Goal: Ask a question: Seek information or help from site administrators or community

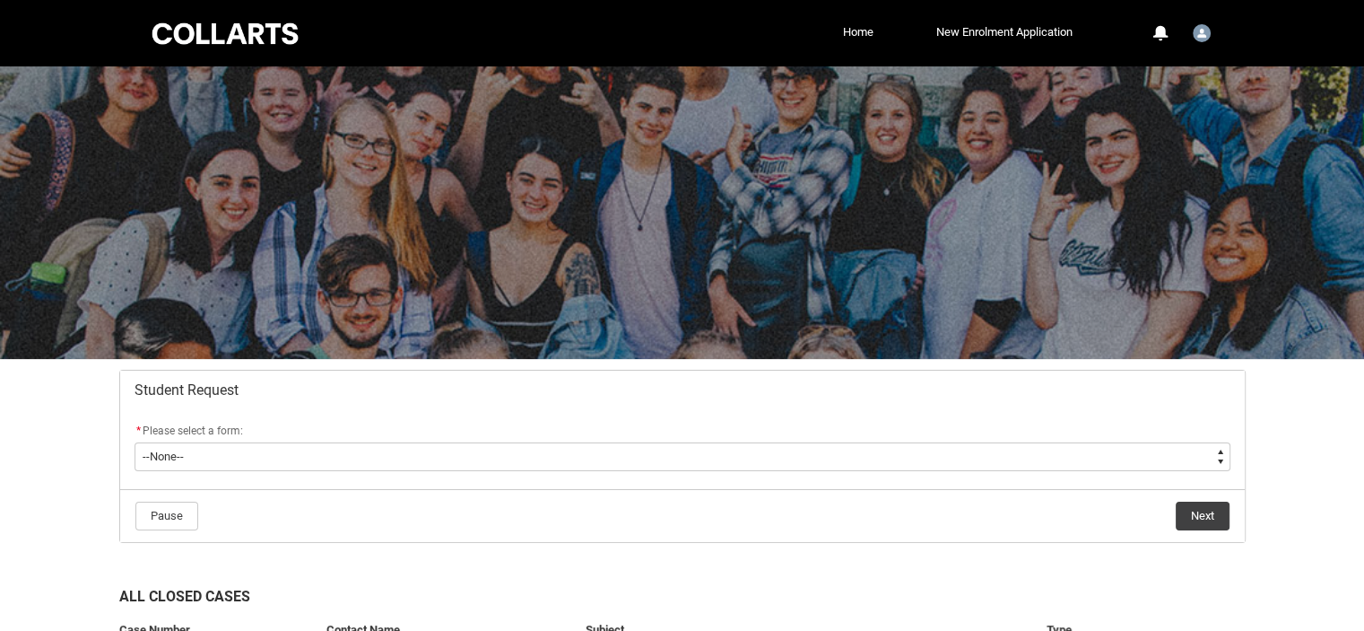
scroll to position [168, 0]
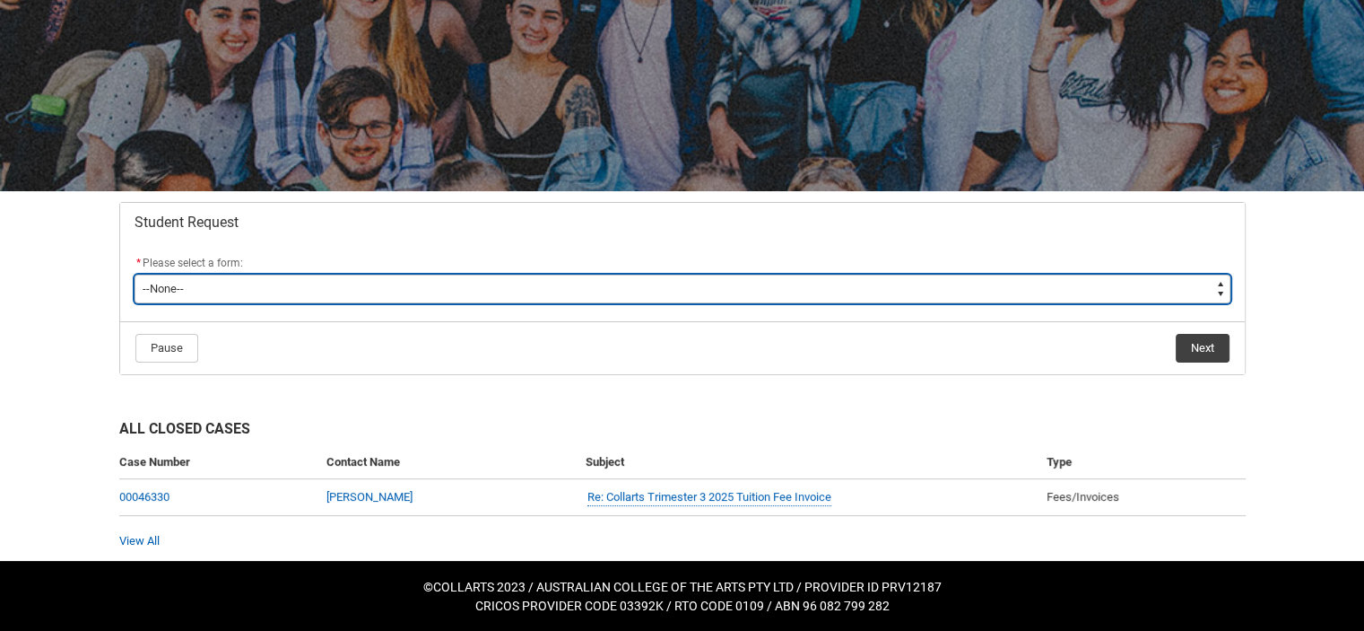
click at [402, 289] on select "--None-- Academic Transcript Application to Appeal Assignment Extension Change …" at bounding box center [683, 288] width 1096 height 29
type lightning-select "General_Choice"
click at [135, 274] on select "--None-- Academic Transcript Application to Appeal Assignment Extension Change …" at bounding box center [683, 288] width 1096 height 29
select select "General_Choice"
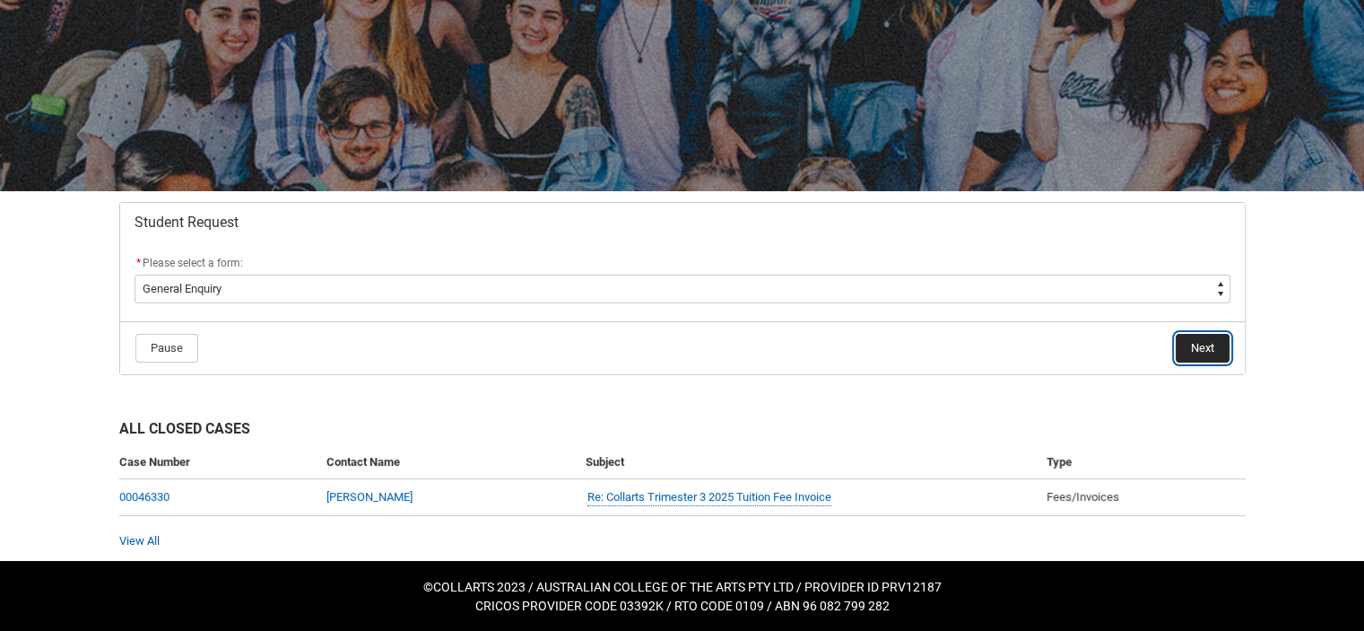
click at [1191, 354] on button "Next" at bounding box center [1203, 348] width 54 height 29
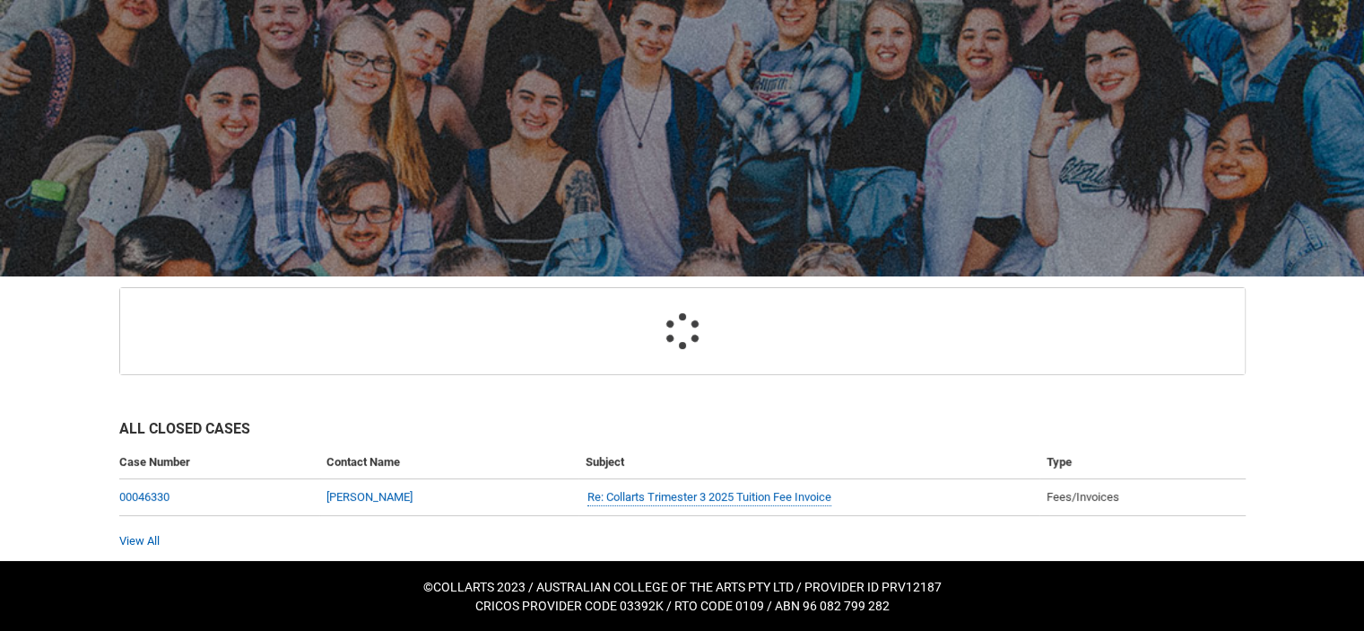
scroll to position [135, 0]
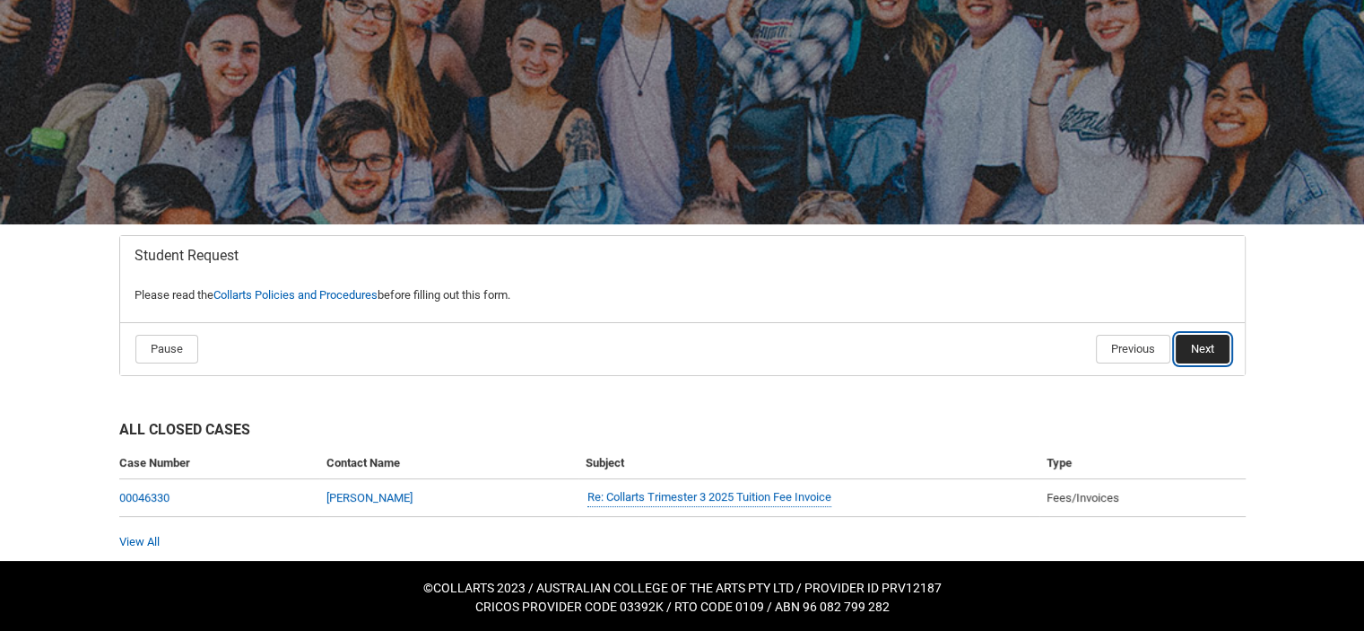
click at [1213, 343] on button "Next" at bounding box center [1203, 349] width 54 height 29
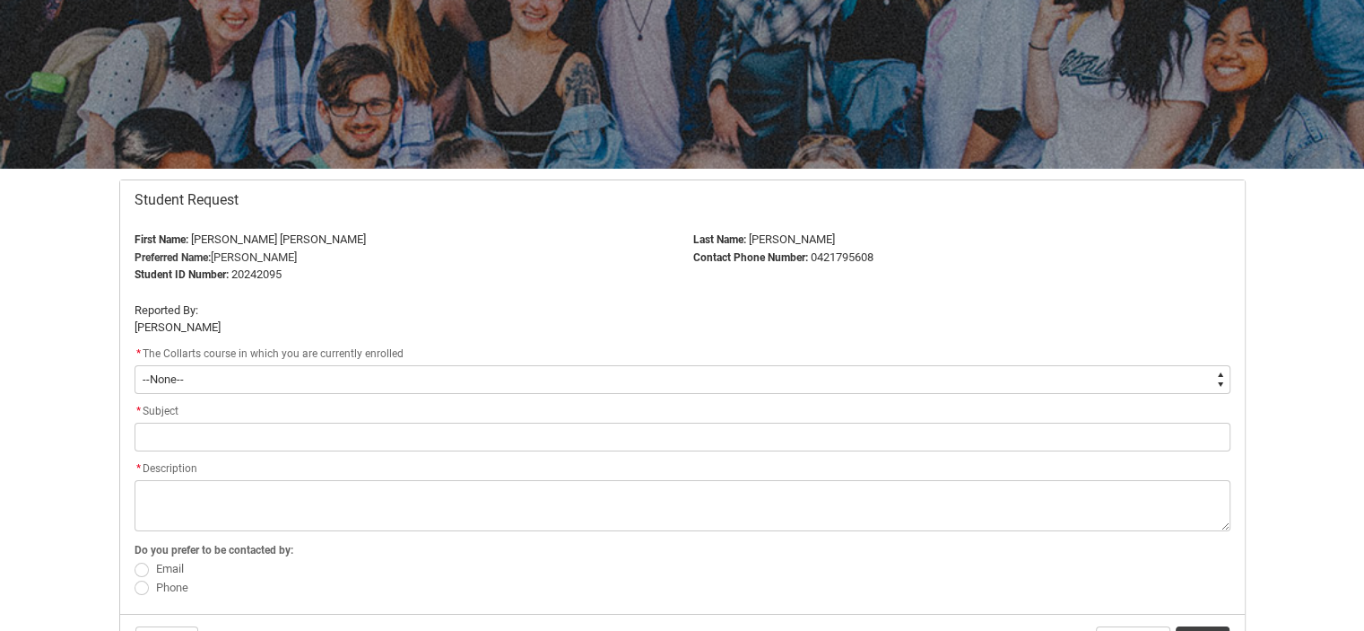
scroll to position [370, 0]
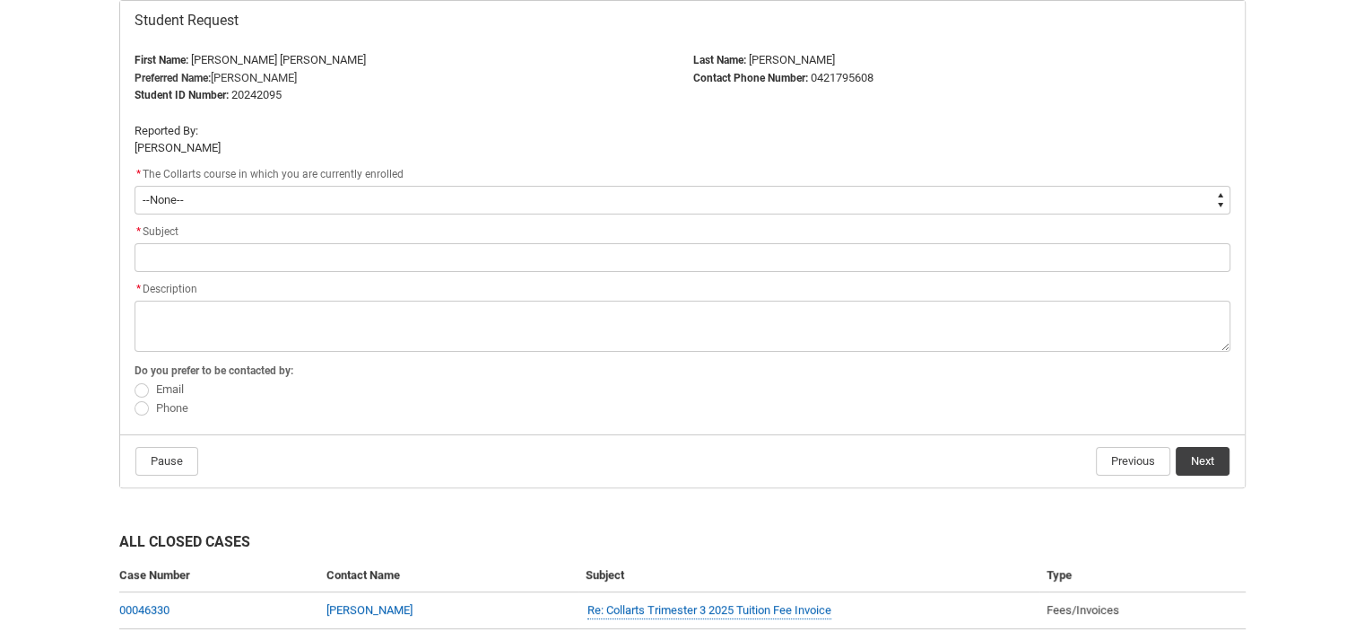
click at [170, 387] on span "Email" at bounding box center [170, 388] width 28 height 13
click at [135, 380] on input "Email" at bounding box center [134, 379] width 1 height 1
radio input "true"
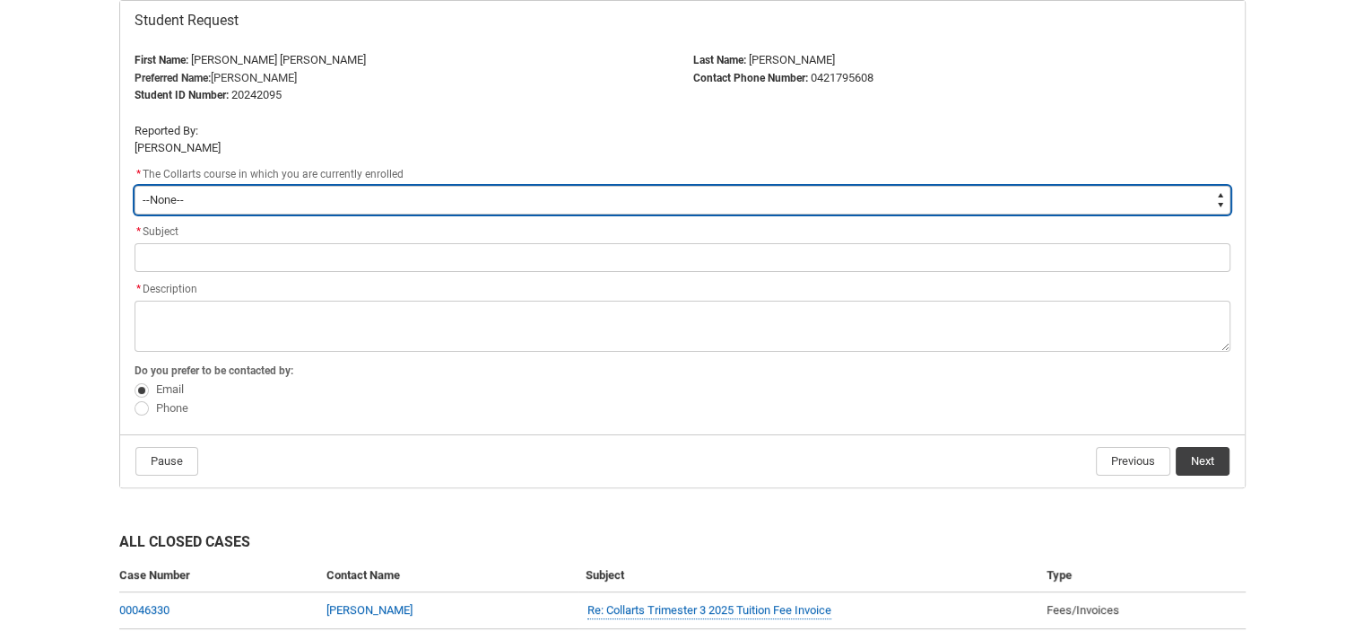
click at [215, 201] on select "--None-- Bachelor of Design (Fashion & Sustainability)" at bounding box center [683, 200] width 1096 height 29
type lightning-select "recordPicklist_ProgramEnrollment.a0jOZ000003IrAbYAK"
click at [135, 186] on select "--None-- Bachelor of Design (Fashion & Sustainability)" at bounding box center [683, 200] width 1096 height 29
select select "recordPicklist_ProgramEnrollment.a0jOZ000003IrAbYAK"
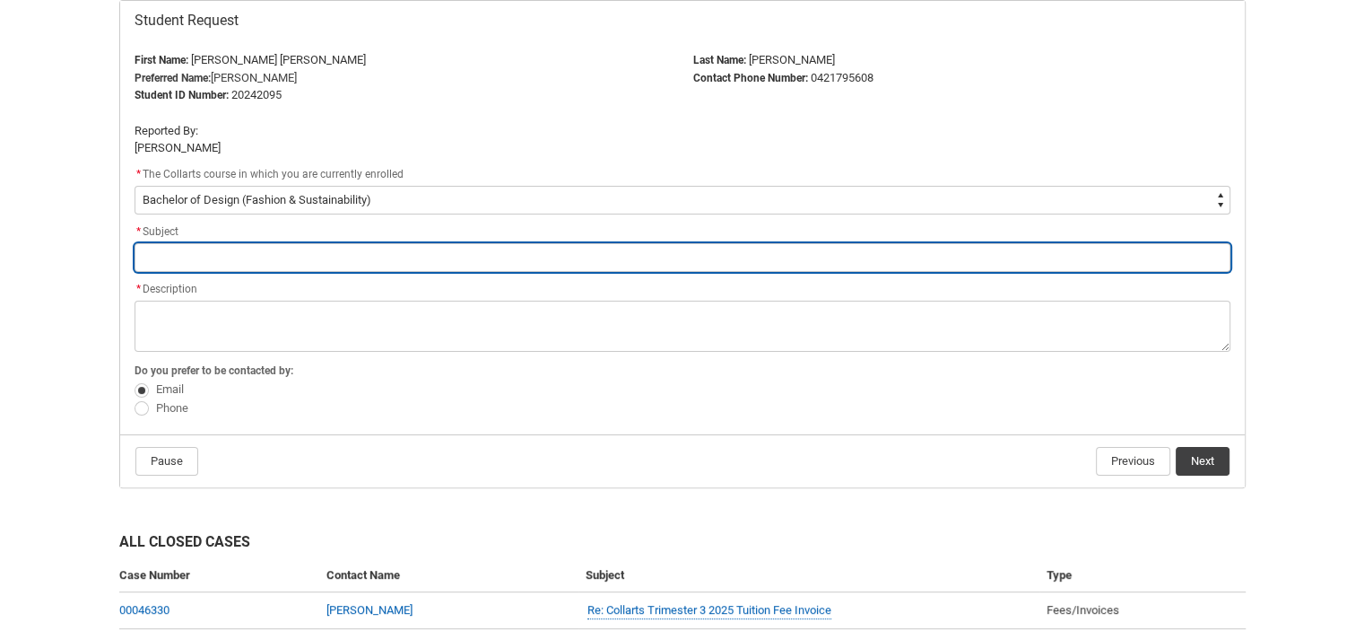
click at [248, 252] on input "Redu_Student_Request flow" at bounding box center [683, 257] width 1096 height 29
type lightning-primitive-input-simple "A"
type input "A"
type lightning-primitive-input-simple "As"
type input "As"
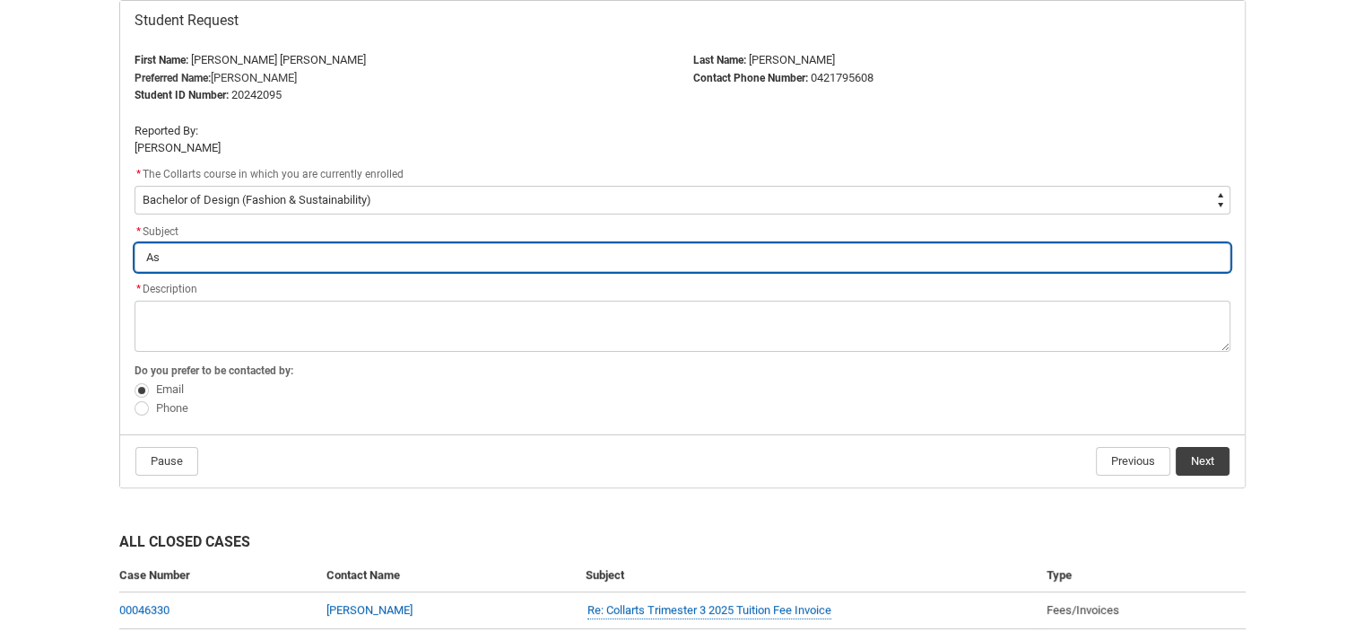
type lightning-primitive-input-simple "Ask"
type input "Ask"
type lightning-primitive-input-simple "Aski"
type input "Aski"
type lightning-primitive-input-simple "Askin"
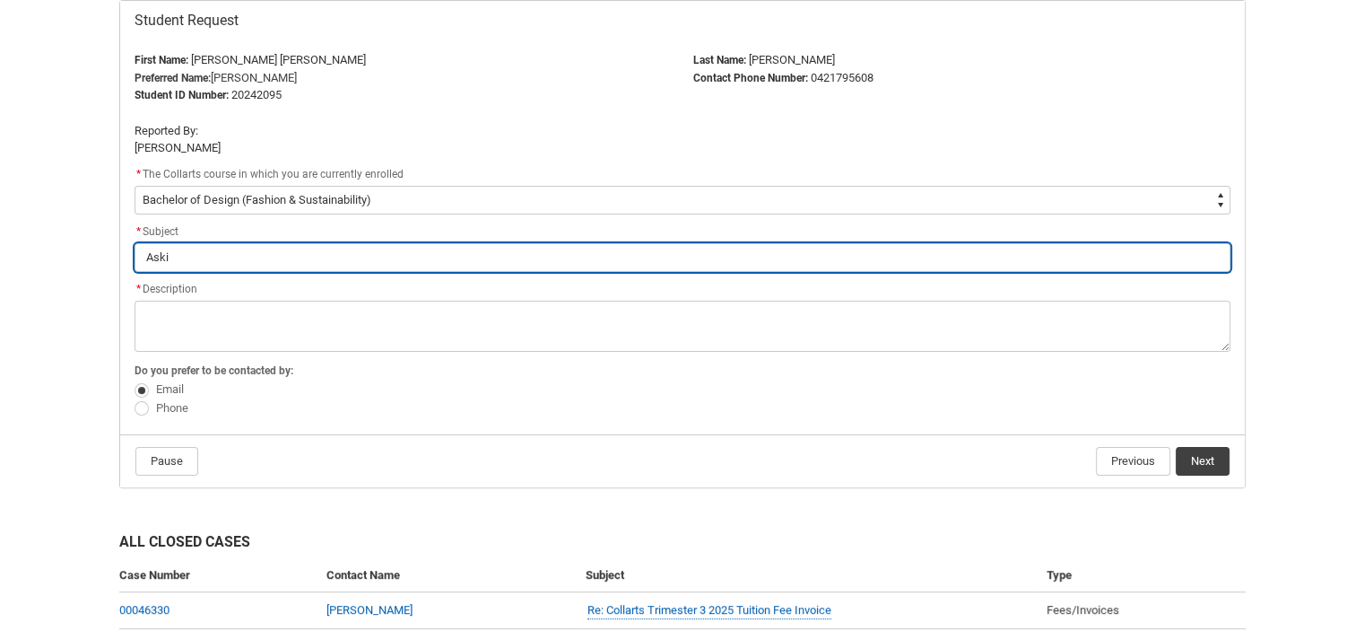
type input "Askin"
type lightning-primitive-input-simple "Asking"
type input "Asking"
type lightning-primitive-input-simple "Asking"
type input "Asking"
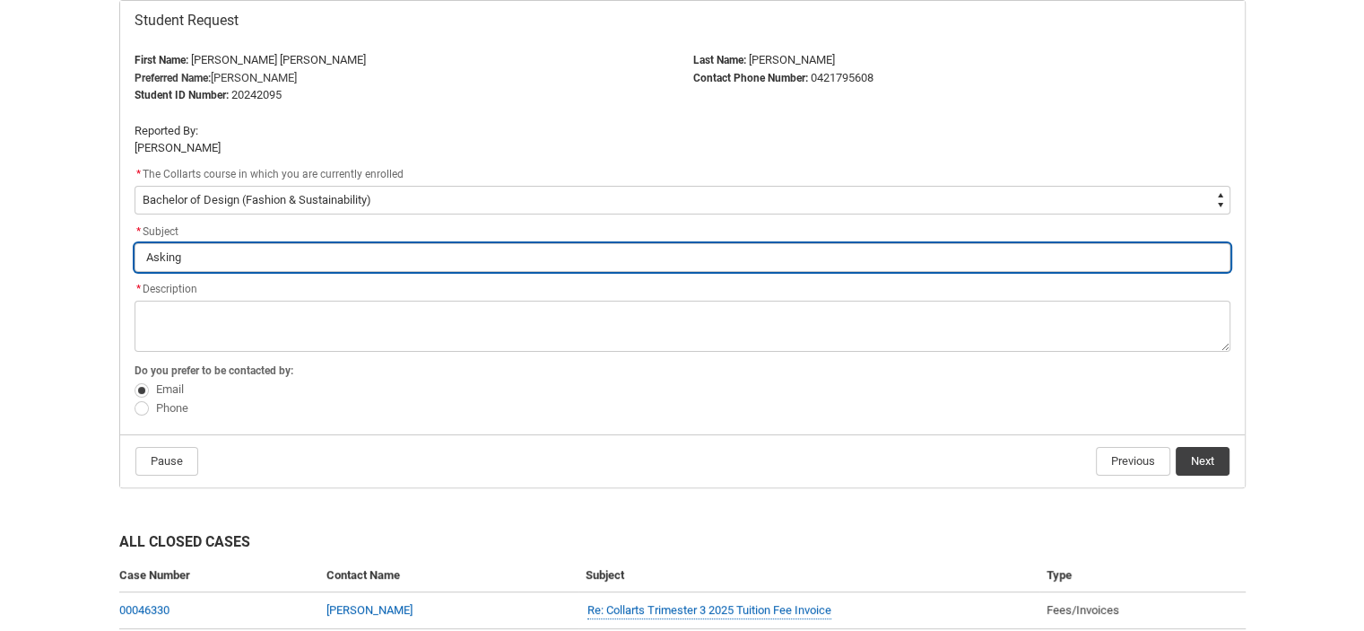
type lightning-primitive-input-simple "Asking f"
type input "Asking f"
type lightning-primitive-input-simple "Asking fo"
type input "Asking fo"
type lightning-primitive-input-simple "Asking for"
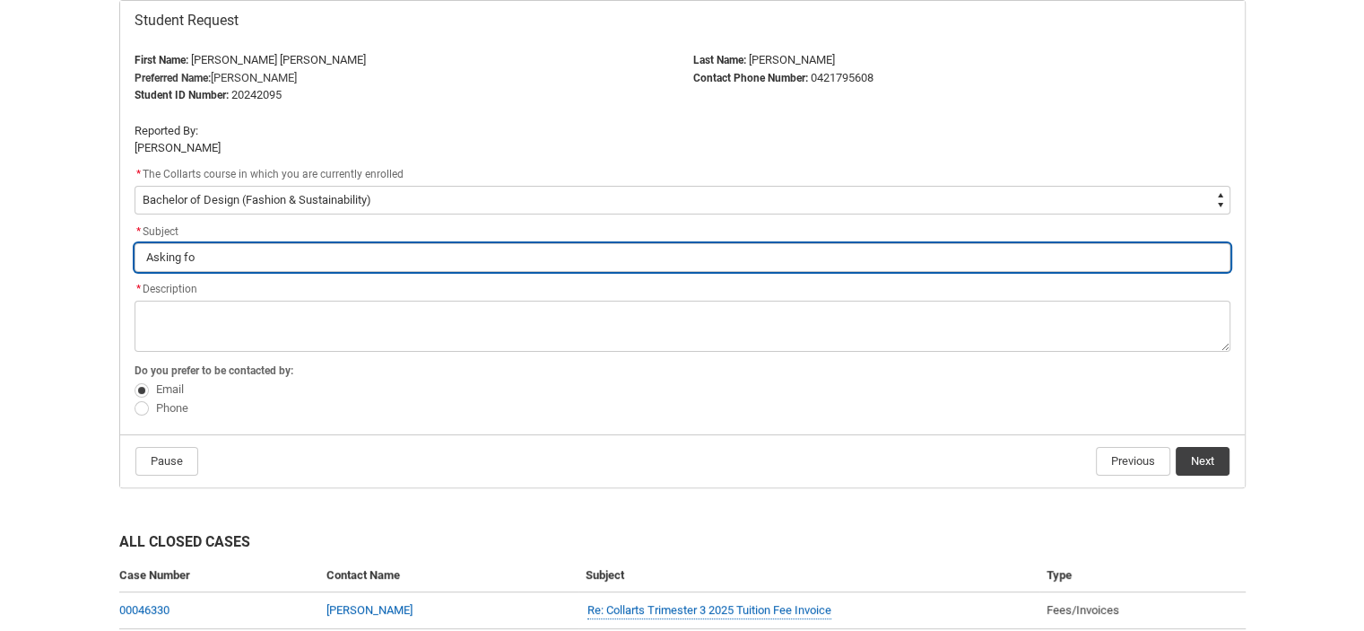
type input "Asking for"
type lightning-primitive-input-simple "Asking for"
type input "Asking for"
type lightning-primitive-input-simple "Asking for C"
type input "Asking for C"
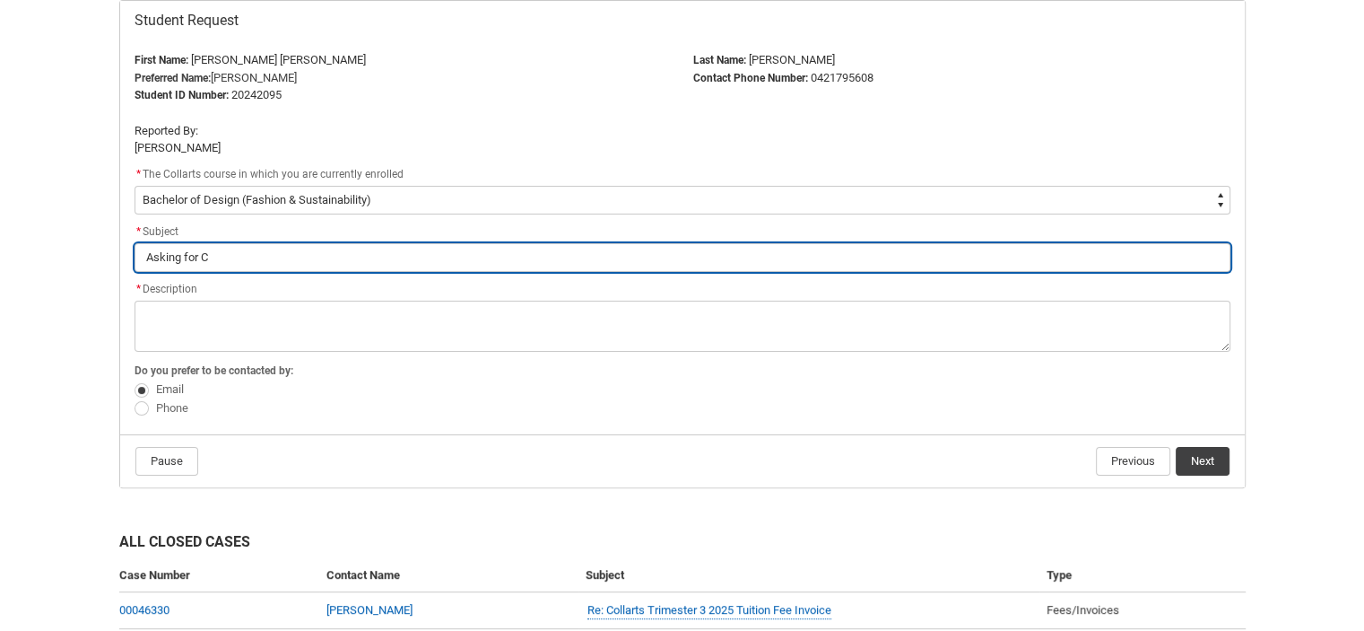
type lightning-primitive-input-simple "Asking for Co"
type input "Asking for Co"
type lightning-primitive-input-simple "Asking for Con"
type input "Asking for Con"
type lightning-primitive-input-simple "Asking for Conc"
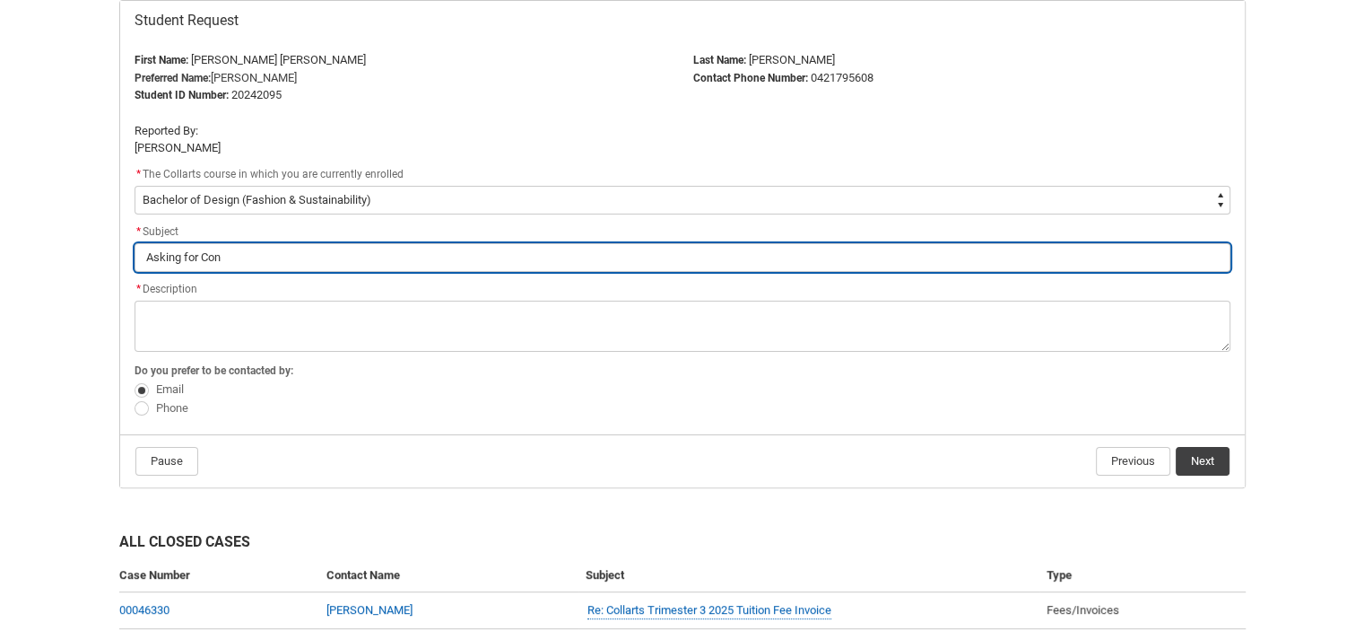
type input "Asking for Conc"
type lightning-primitive-input-simple "Asking for Conce"
type input "Asking for Conce"
type lightning-primitive-input-simple "Asking for Conces"
type input "Asking for Conces"
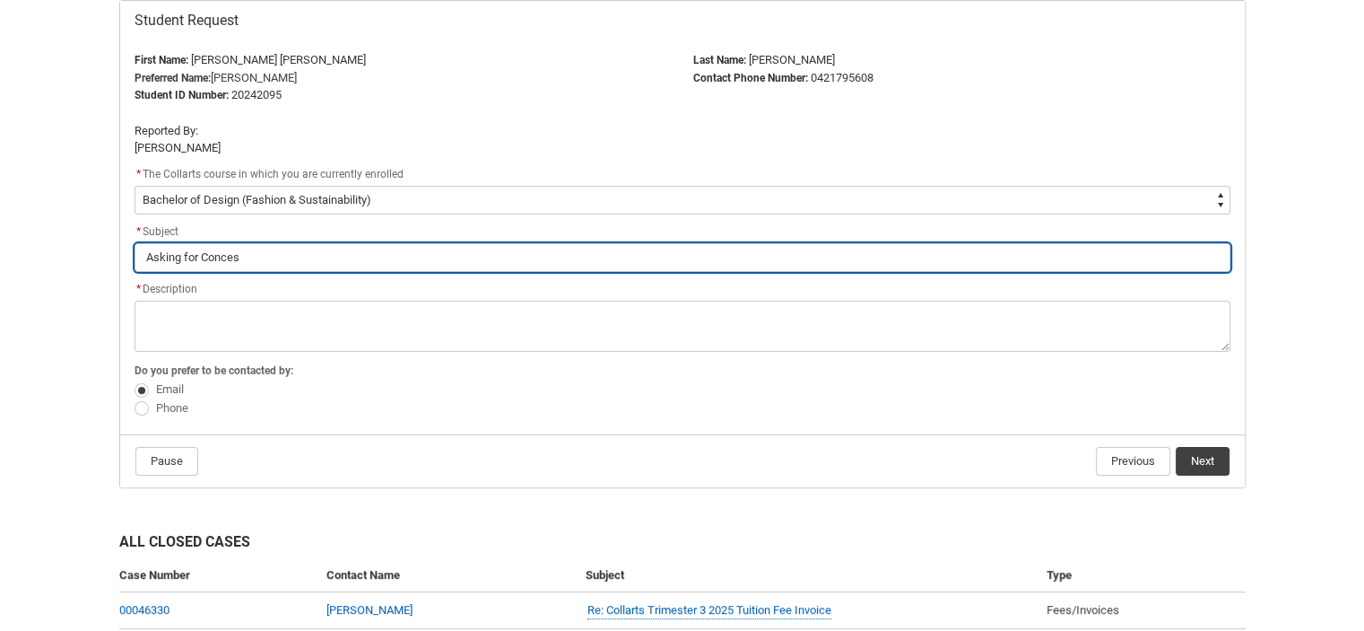
type lightning-primitive-input-simple "Asking for Concess"
type input "Asking for Concess"
type lightning-primitive-input-simple "Asking for Concessi"
type input "Asking for Concessi"
type lightning-primitive-input-simple "Asking for Concessio"
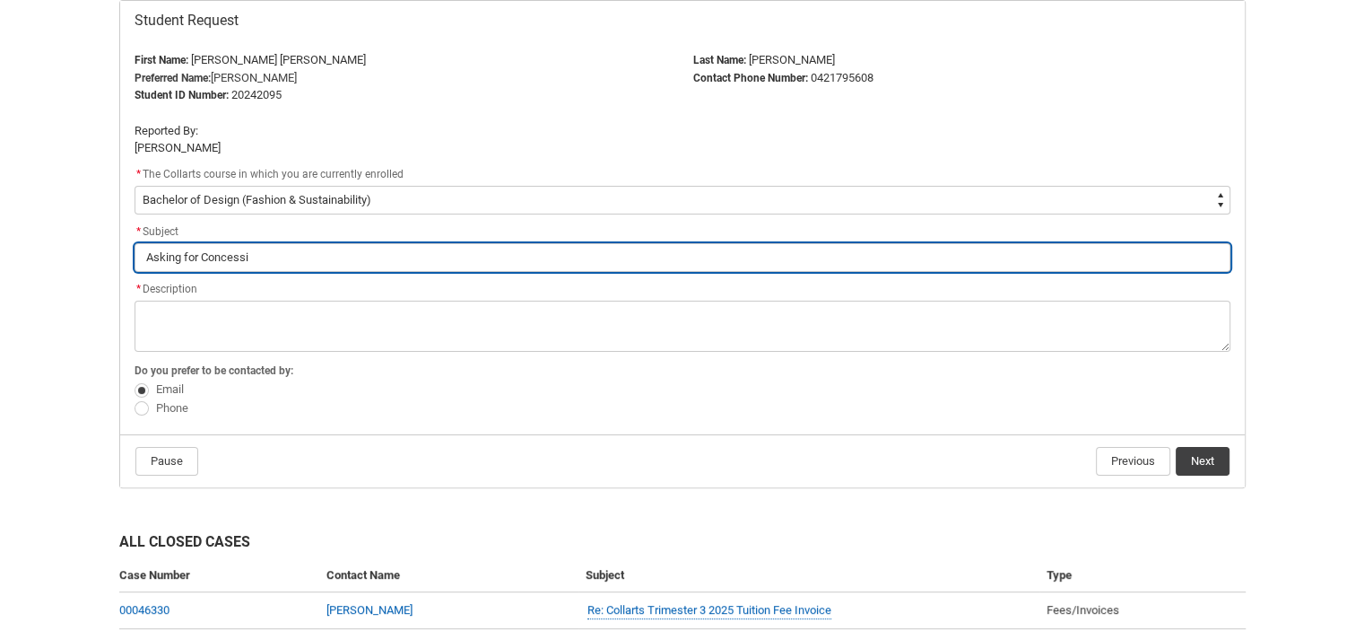
type input "Asking for Concessio"
type lightning-primitive-input-simple "Asking for Concession"
type input "Asking for Concession"
type lightning-primitive-input-simple "Asking for Concession"
type input "Asking for Concession"
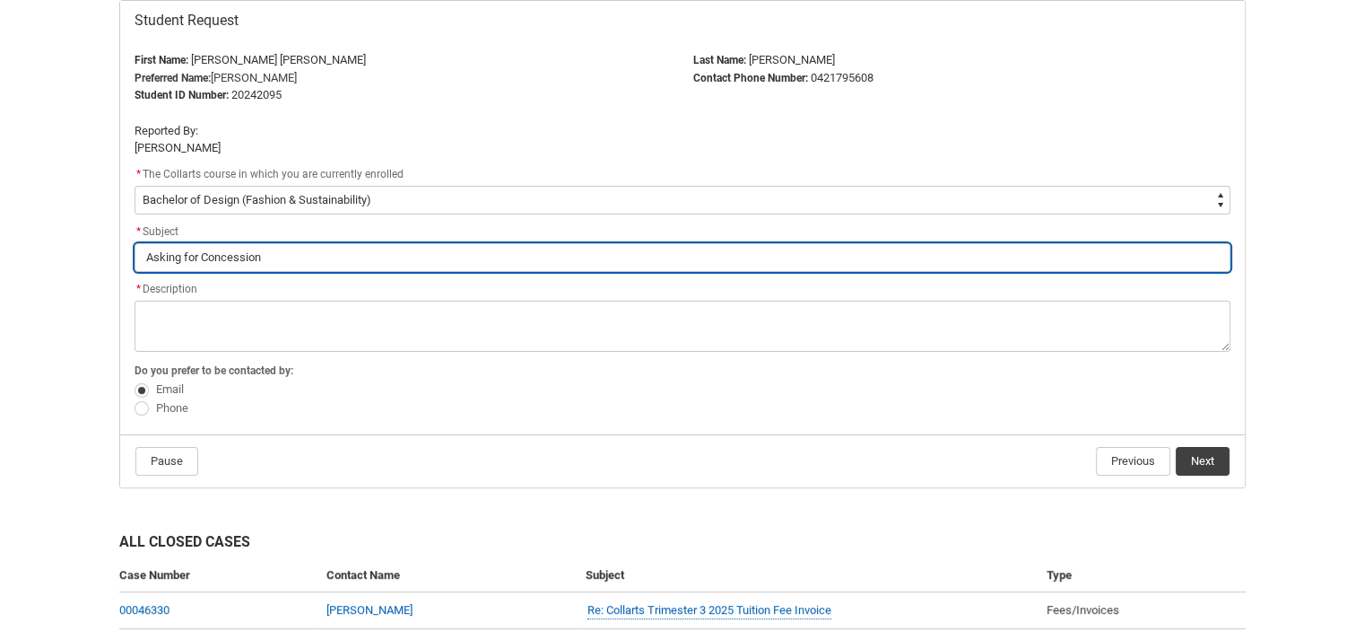
type lightning-primitive-input-simple "Asking for Concession C"
type input "Asking for Concession C"
type lightning-primitive-input-simple "Asking for Concession Ca"
type input "Asking for Concession Ca"
type lightning-primitive-input-simple "Asking for Concession Car"
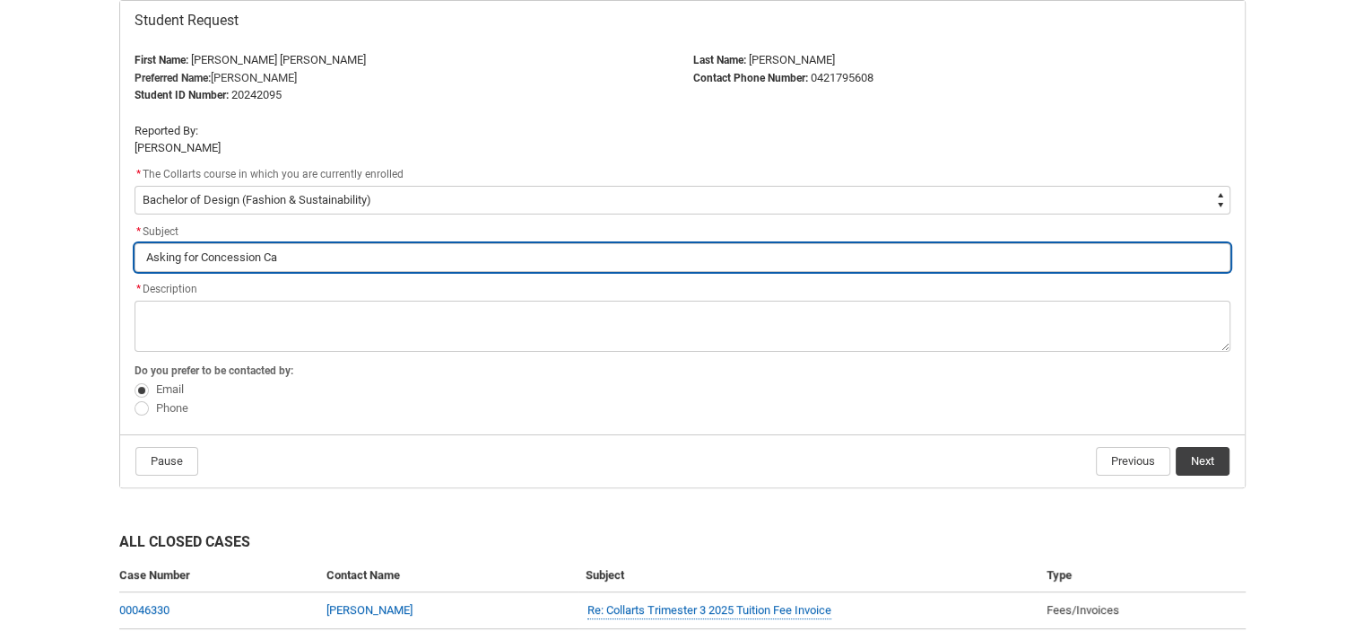
type input "Asking for Concession Car"
type lightning-primitive-input-simple "Asking for Concession Card"
type input "Asking for Concession Card"
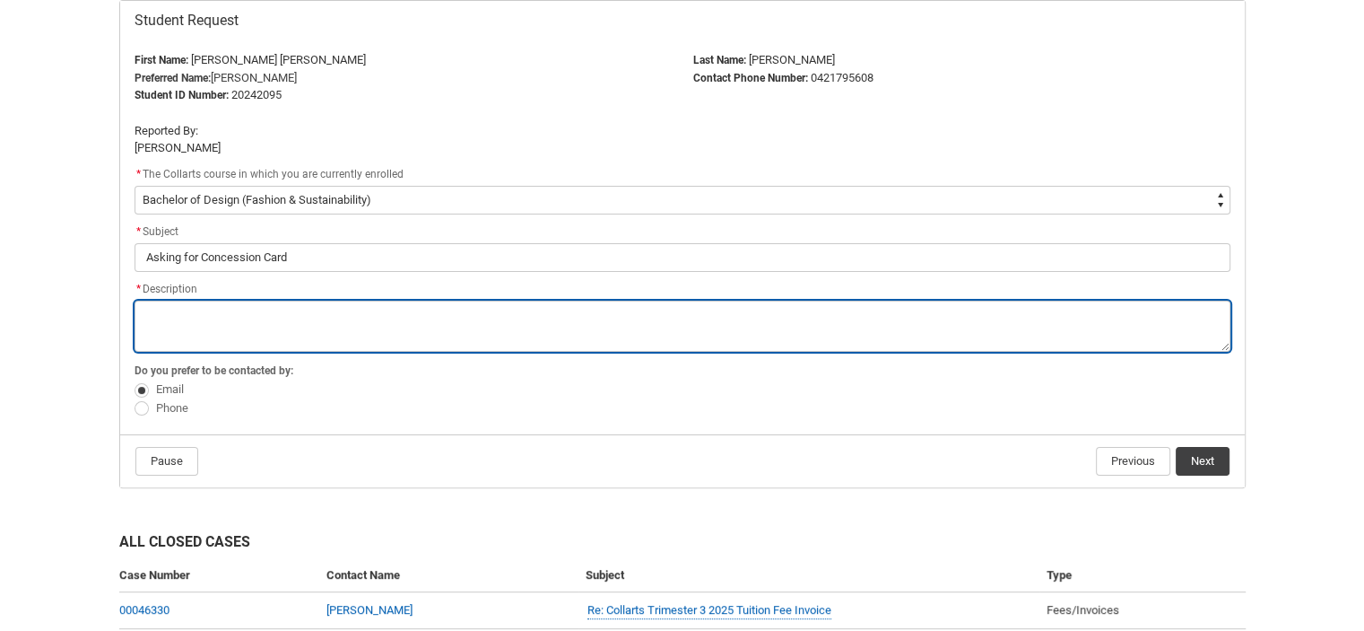
click at [274, 317] on textarea "*" at bounding box center [683, 325] width 1096 height 51
type lightning-textarea "H"
type textarea "H"
type lightning-textarea "Hi"
type textarea "Hi"
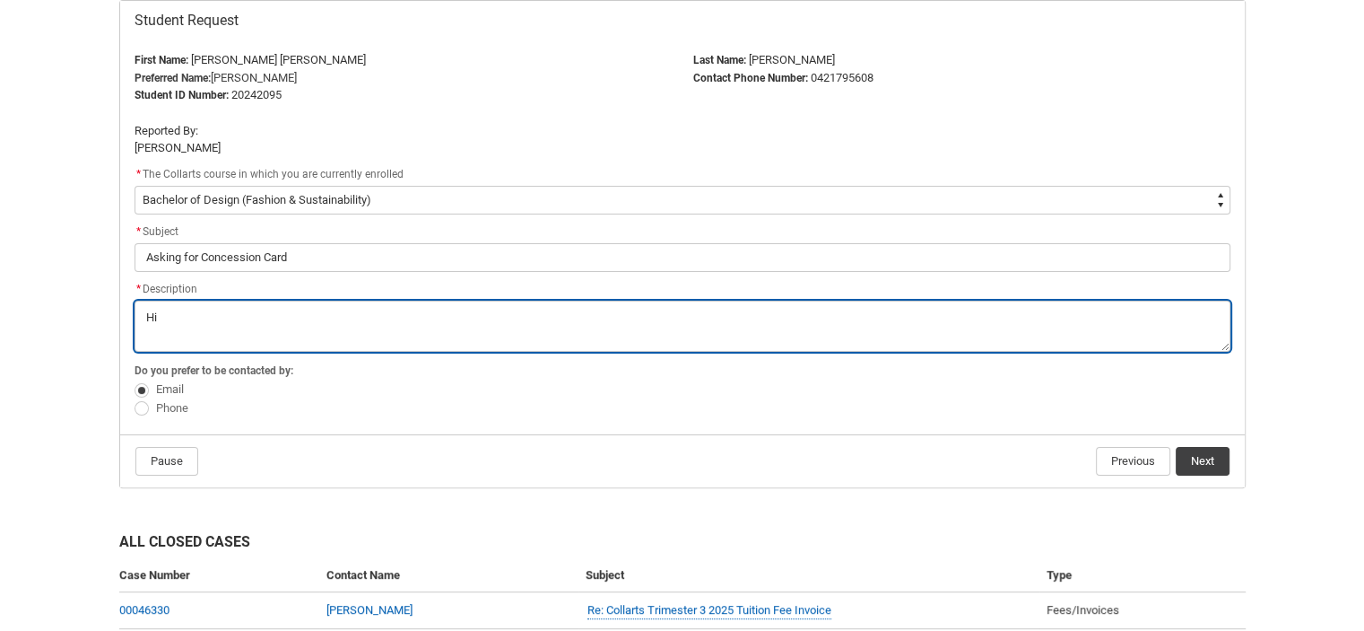
type lightning-textarea "Hi,"
type textarea "Hi,"
type lightning-textarea "Hi,"
type textarea "Hi,"
type lightning-textarea "Hi, M"
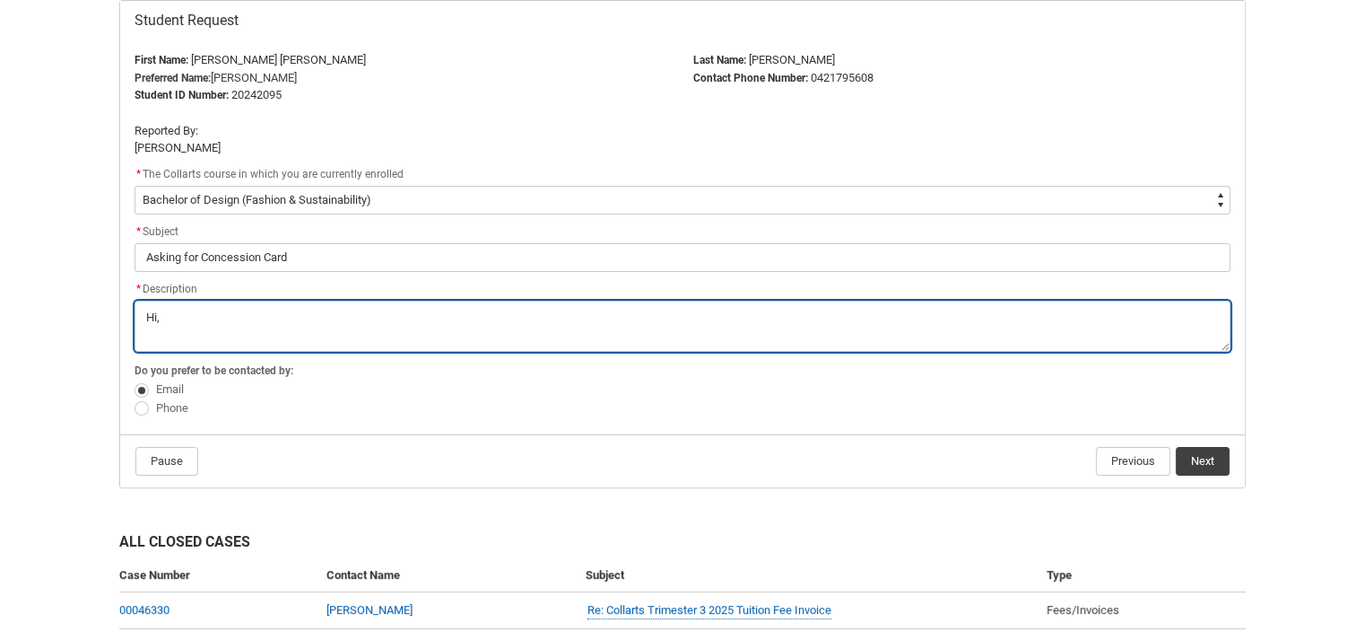
type textarea "Hi, M"
type lightning-textarea "Hi, Ma"
type textarea "Hi, Ma"
type lightning-textarea "Hi, May"
type textarea "Hi, May"
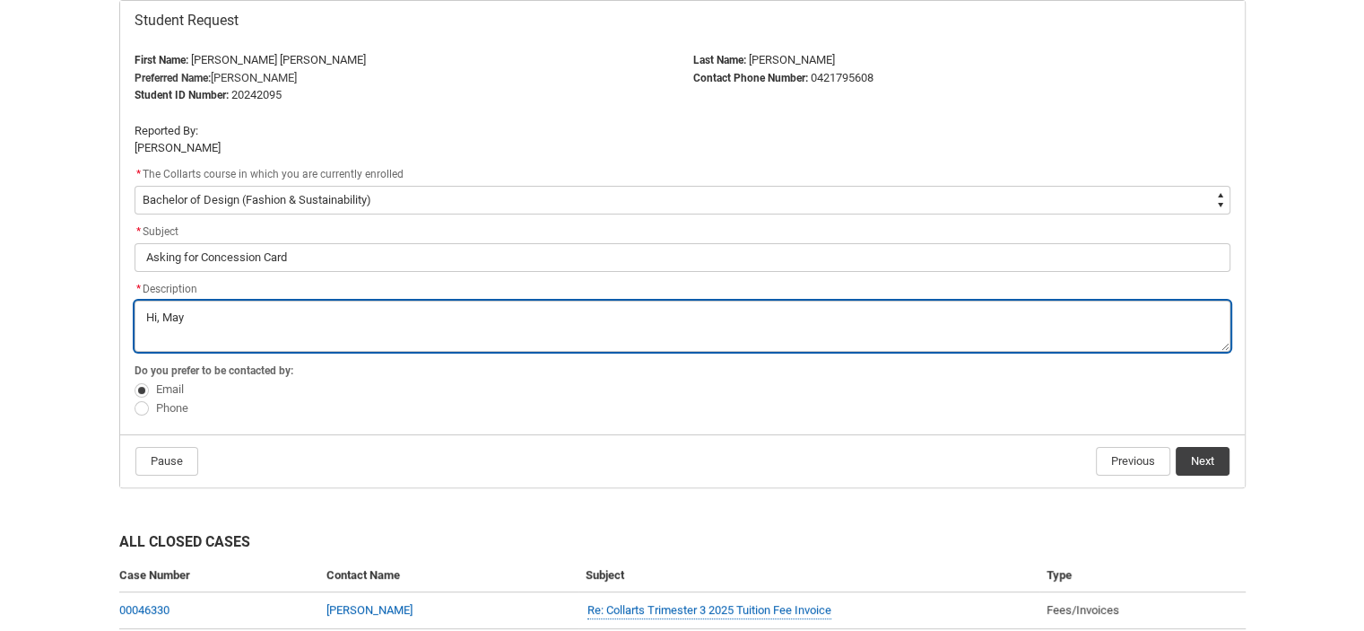
type lightning-textarea "Hi, May"
type textarea "Hi, May"
type lightning-textarea "Hi, May I"
type textarea "Hi, May I"
type lightning-textarea "Hi, May I"
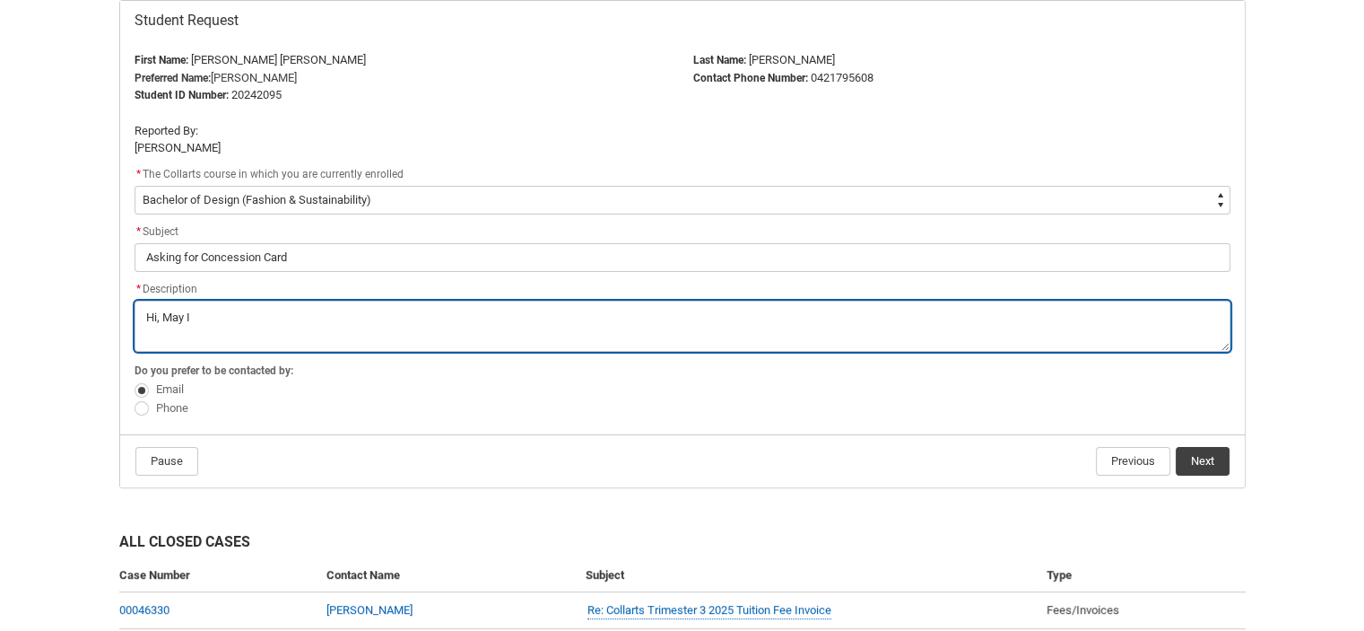
type textarea "Hi, May I"
type lightning-textarea "Hi, May I k"
type textarea "Hi, May I k"
type lightning-textarea "Hi, May I kn"
type textarea "Hi, May I kn"
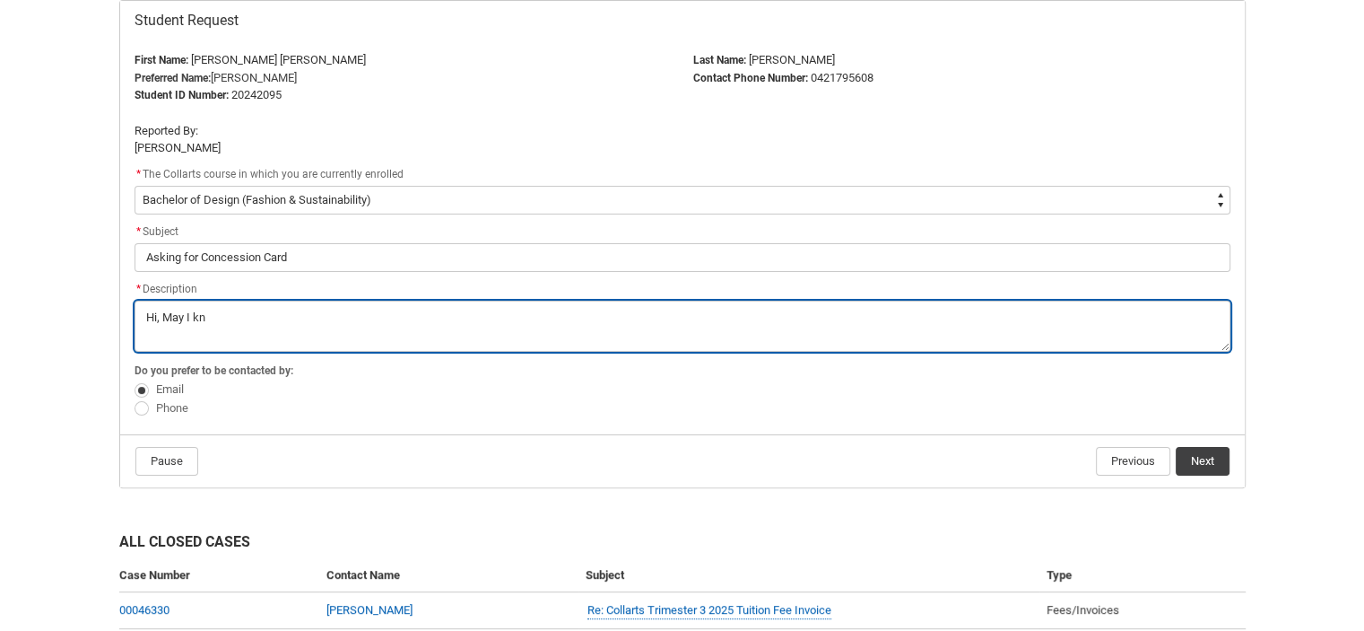
type lightning-textarea "Hi, May I kno"
type textarea "Hi, May I kno"
type lightning-textarea "Hi, May I know"
type textarea "Hi, May I know"
type lightning-textarea "Hi, May I know"
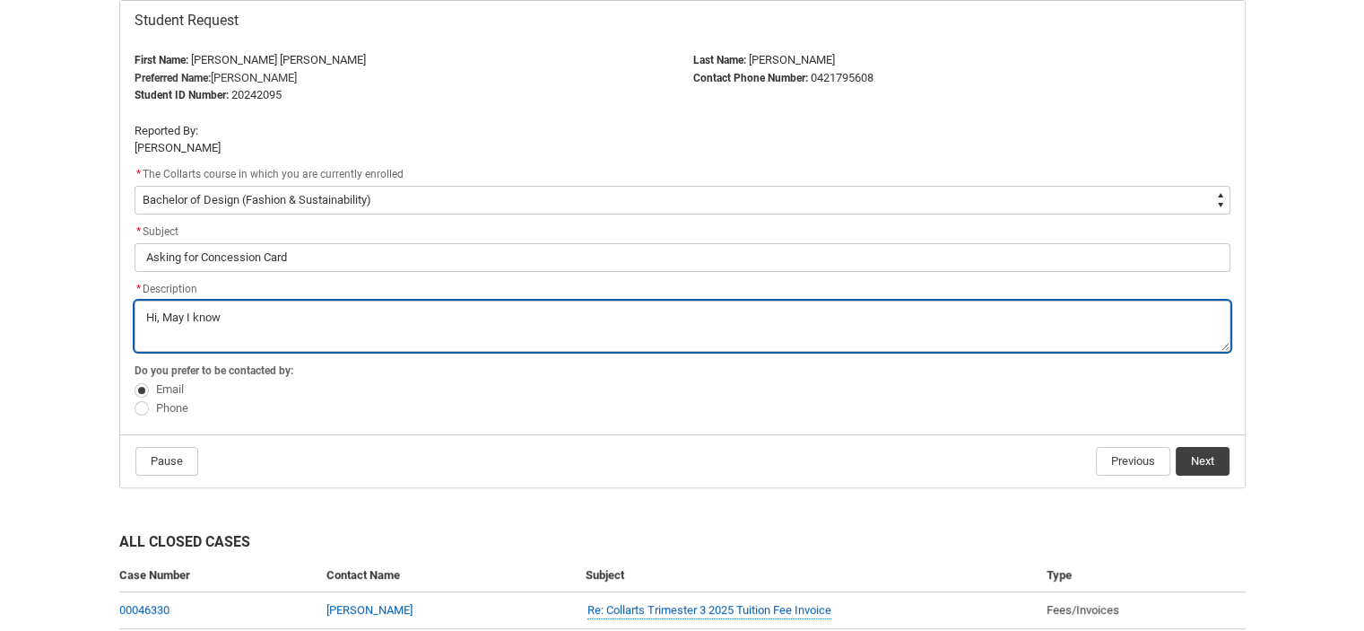
type textarea "Hi, May I know"
type lightning-textarea "Hi, May I know h"
type textarea "Hi, May I know h"
type lightning-textarea "Hi, May I know ho"
type textarea "Hi, May I know ho"
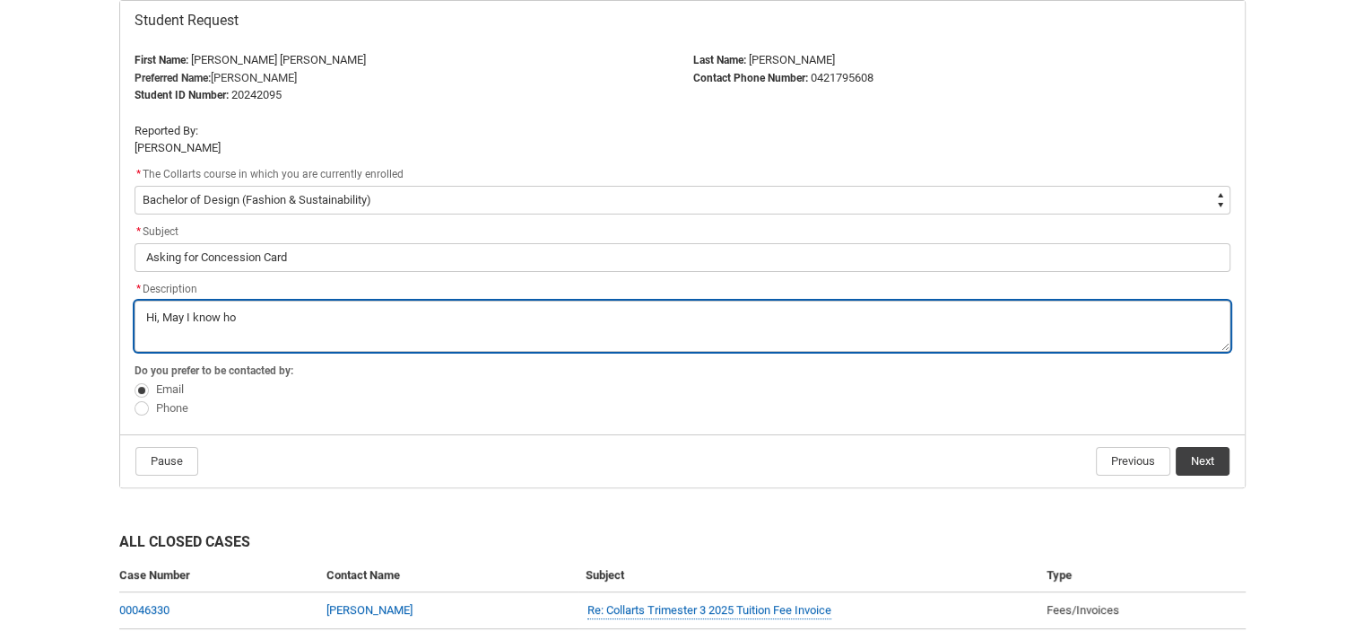
type lightning-textarea "Hi, May I know how"
type textarea "Hi, May I know how"
type lightning-textarea "Hi, May I know how"
type textarea "Hi, May I know how"
type lightning-textarea "Hi, May I know how c"
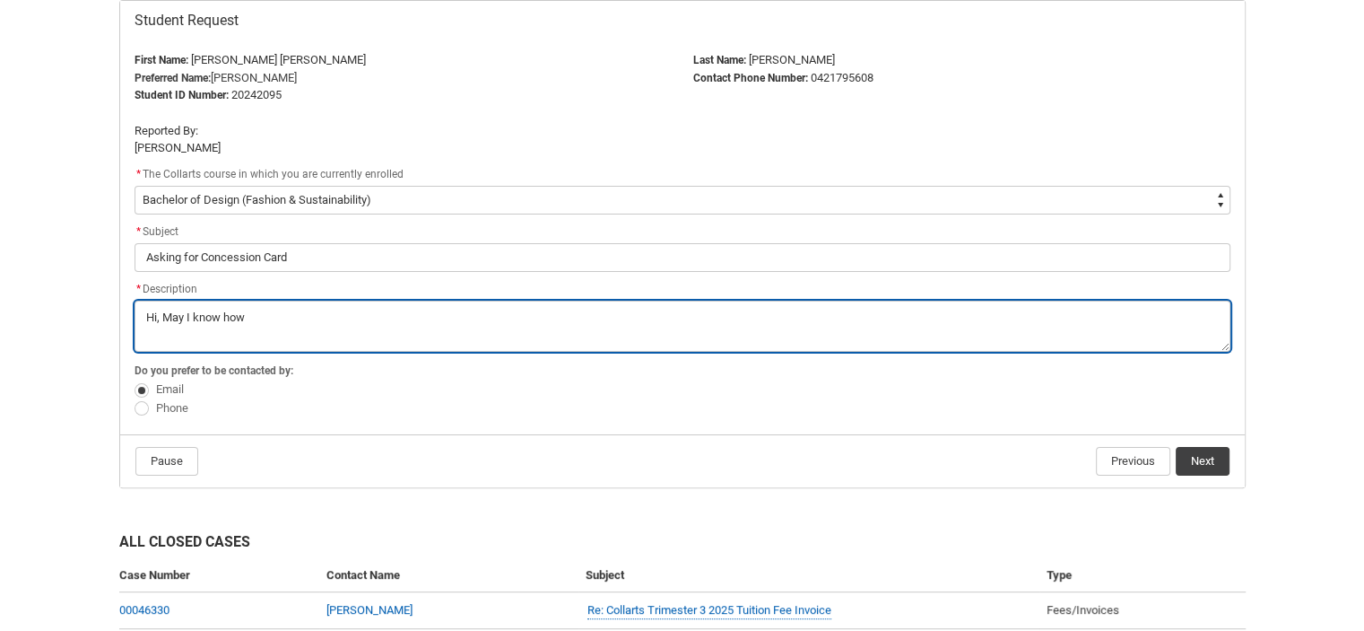
type textarea "Hi, May I know how c"
type lightning-textarea "Hi, May I know how ca"
type textarea "Hi, May I know how ca"
type lightning-textarea "Hi, May I know how can"
type textarea "Hi, May I know how can"
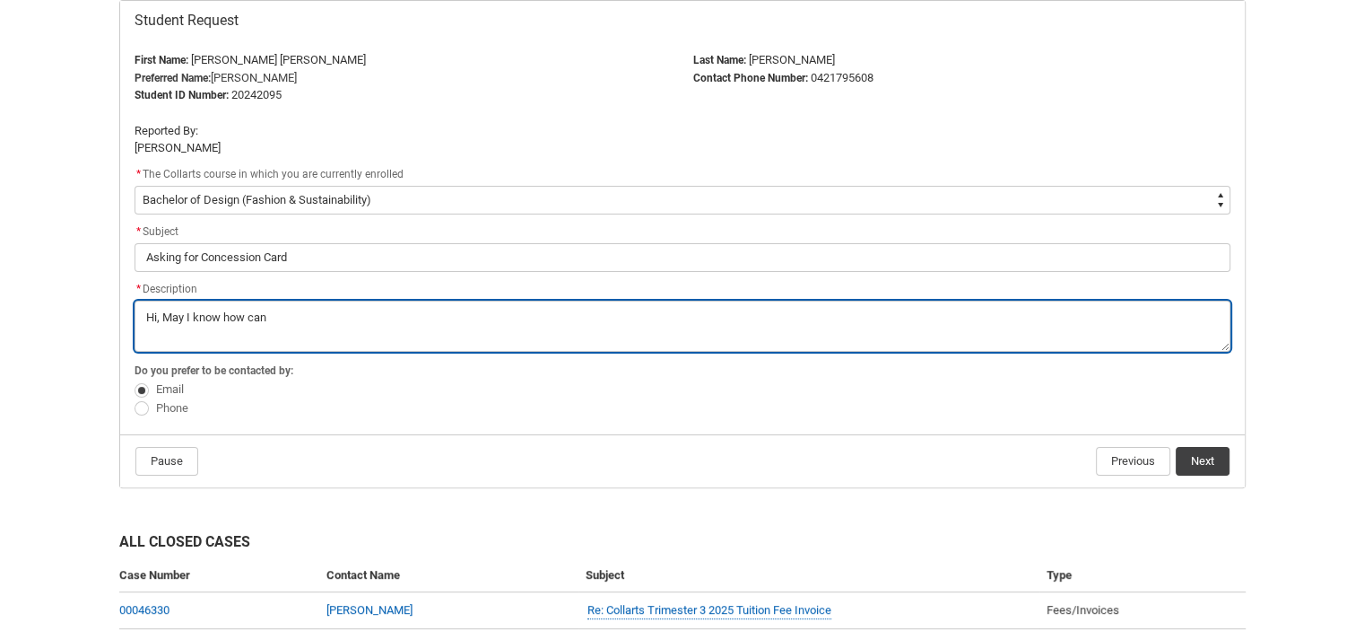
type lightning-textarea "Hi, May I know how can"
type textarea "Hi, May I know how can"
type lightning-textarea "Hi, May I know how can I"
type textarea "Hi, May I know how can I"
type lightning-textarea "Hi, May I know how can I"
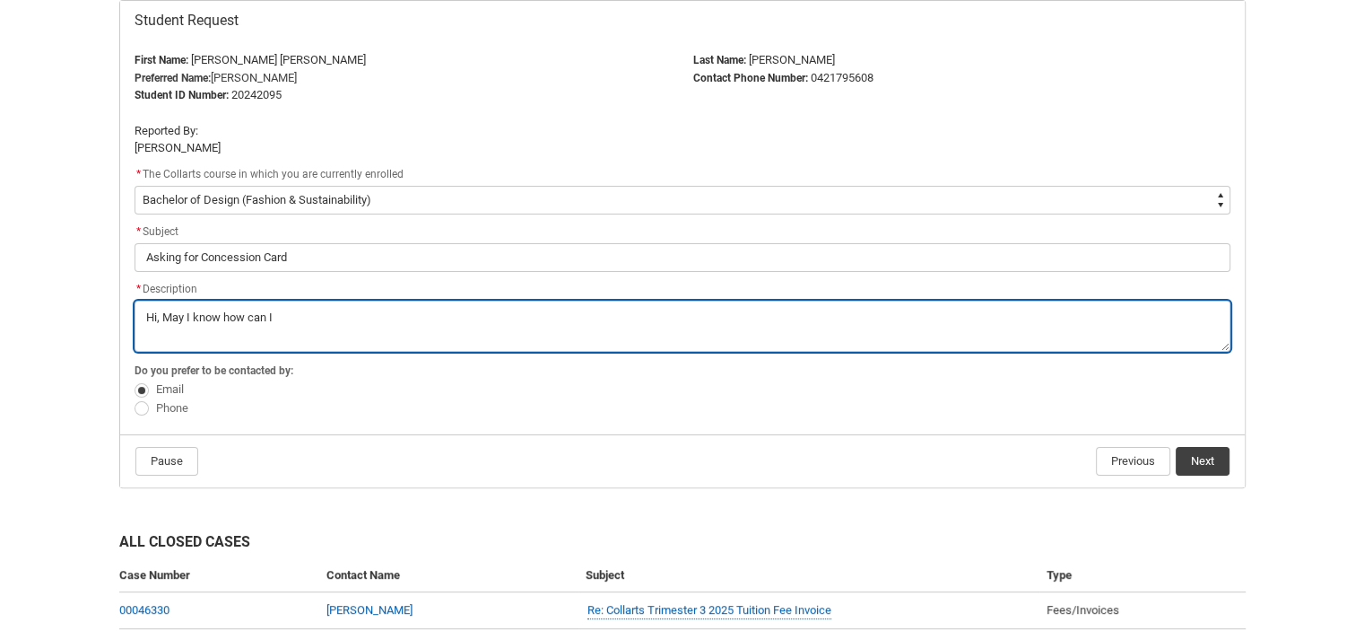
type textarea "Hi, May I know how can I"
type lightning-textarea "Hi, May I know how can I g"
type textarea "Hi, May I know how can I g"
type lightning-textarea "Hi, May I know how can I ge"
type textarea "Hi, May I know how can I ge"
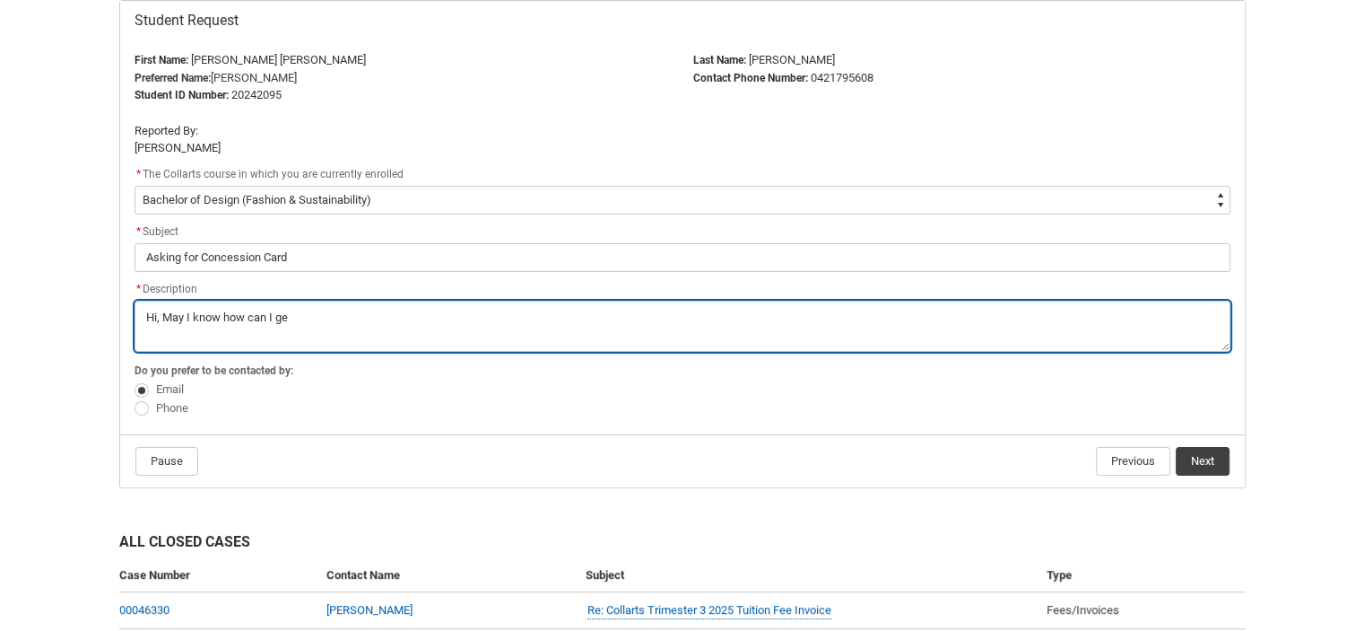
type lightning-textarea "Hi, May I know how can I get"
type textarea "Hi, May I know how can I get"
type lightning-textarea "Hi, May I know how can I get"
type textarea "Hi, May I know how can I get"
type lightning-textarea "Hi, May I know how can I get c"
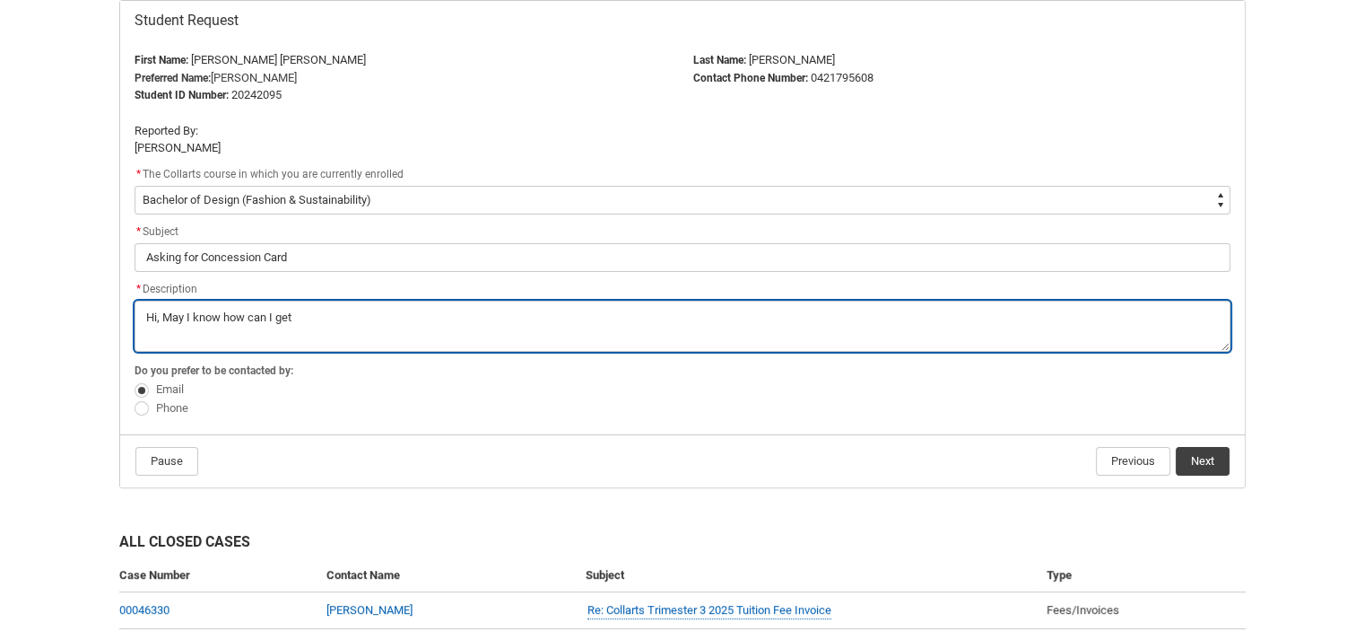
type textarea "Hi, May I know how can I get c"
type lightning-textarea "Hi, May I know how can I get co"
type textarea "Hi, May I know how can I get co"
type lightning-textarea "Hi, May I know how can I get con"
type textarea "Hi, May I know how can I get con"
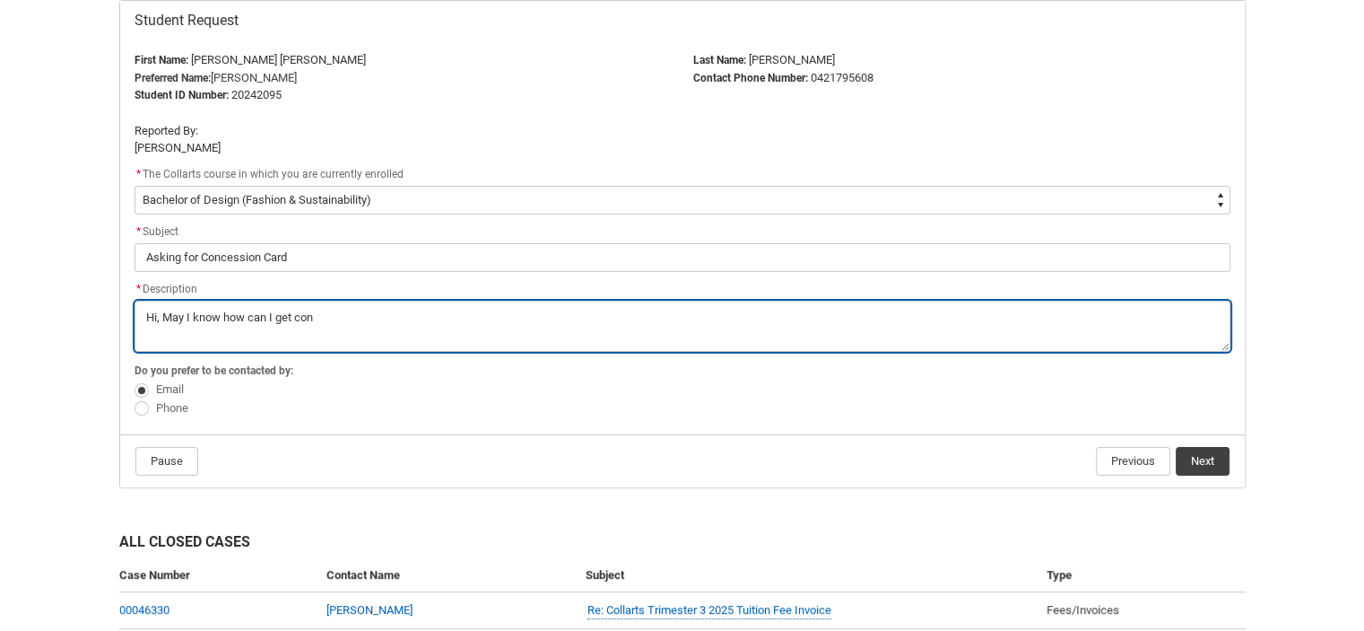
type lightning-textarea "Hi, May I know how can I get conc"
type textarea "Hi, May I know how can I get conc"
type lightning-textarea "Hi, May I know how can I get conce"
type textarea "Hi, May I know how can I get conce"
type lightning-textarea "Hi, May I know how can I get conces"
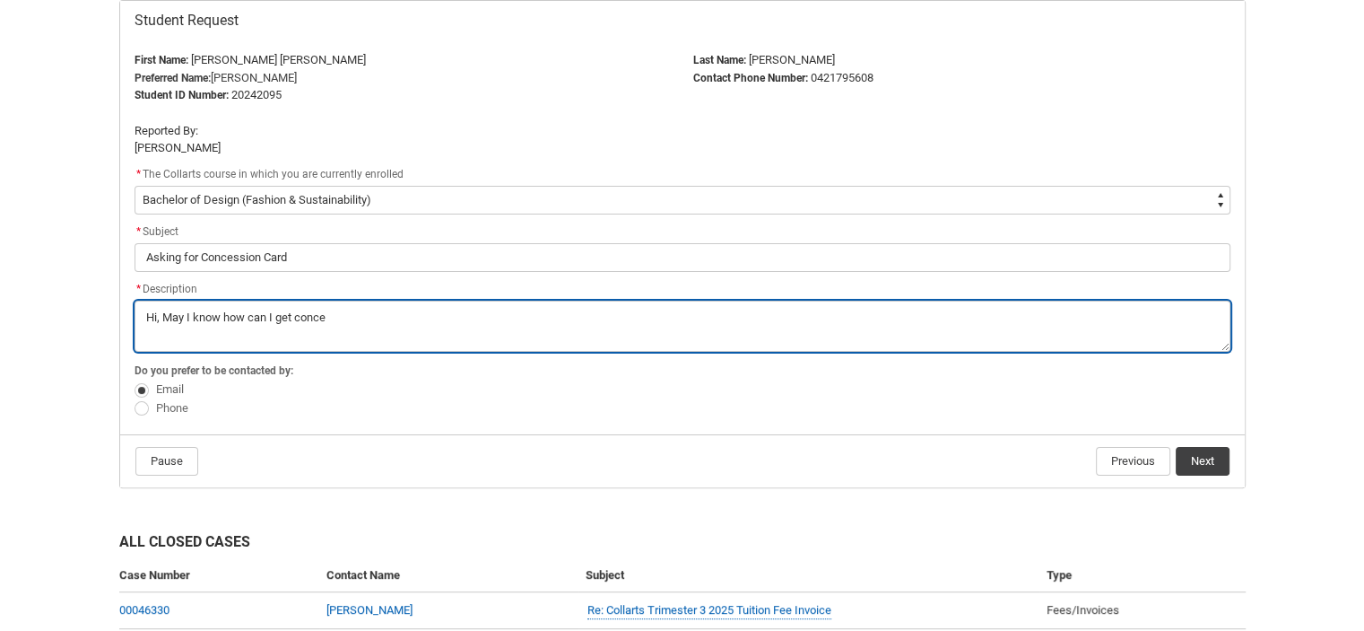
type textarea "Hi, May I know how can I get conces"
type lightning-textarea "Hi, May I know how can I get concess"
type textarea "Hi, May I know how can I get concess"
type lightning-textarea "Hi, May I know how can I get concessi"
type textarea "Hi, May I know how can I get concessi"
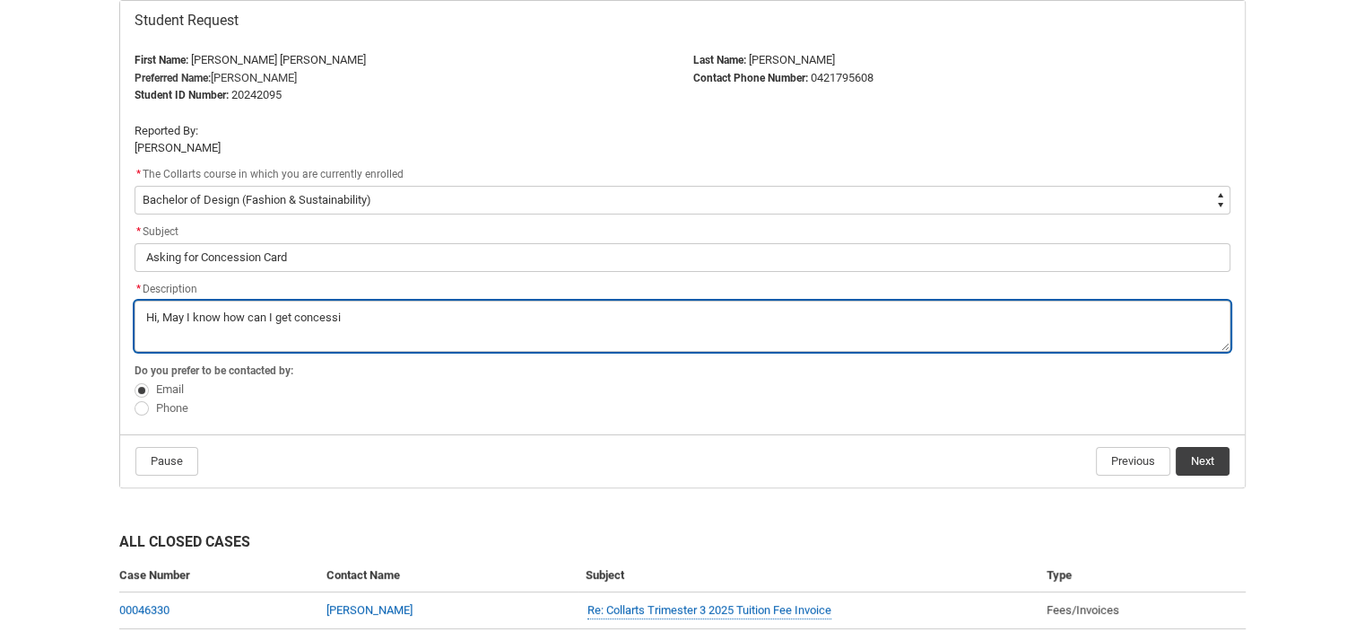
type lightning-textarea "Hi, May I know how can I get concessio"
type textarea "Hi, May I know how can I get concessio"
type lightning-textarea "Hi, May I know how can I get concession"
type textarea "Hi, May I know how can I get concession"
type lightning-textarea "Hi, May I know how can I get concession"
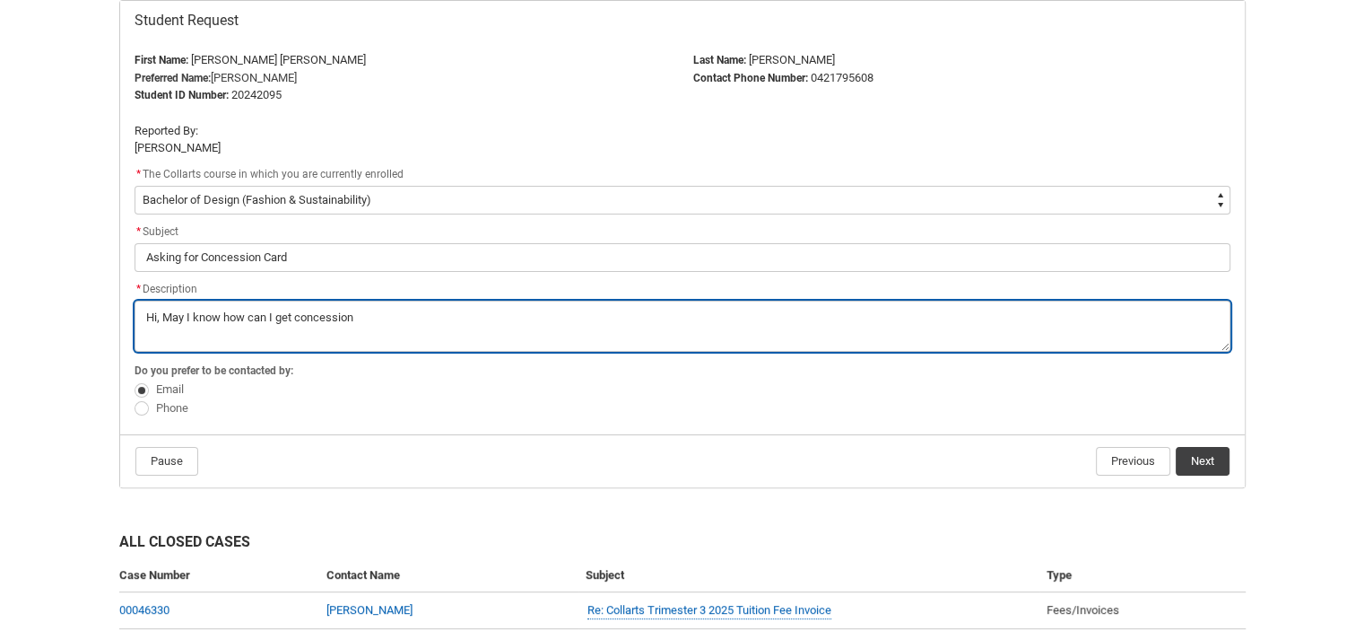
type textarea "Hi, May I know how can I get concession"
type lightning-textarea "Hi, May I know how can I get concession c"
type textarea "Hi, May I know how can I get concession c"
type lightning-textarea "Hi, May I know how can I get concession ca"
type textarea "Hi, May I know how can I get concession ca"
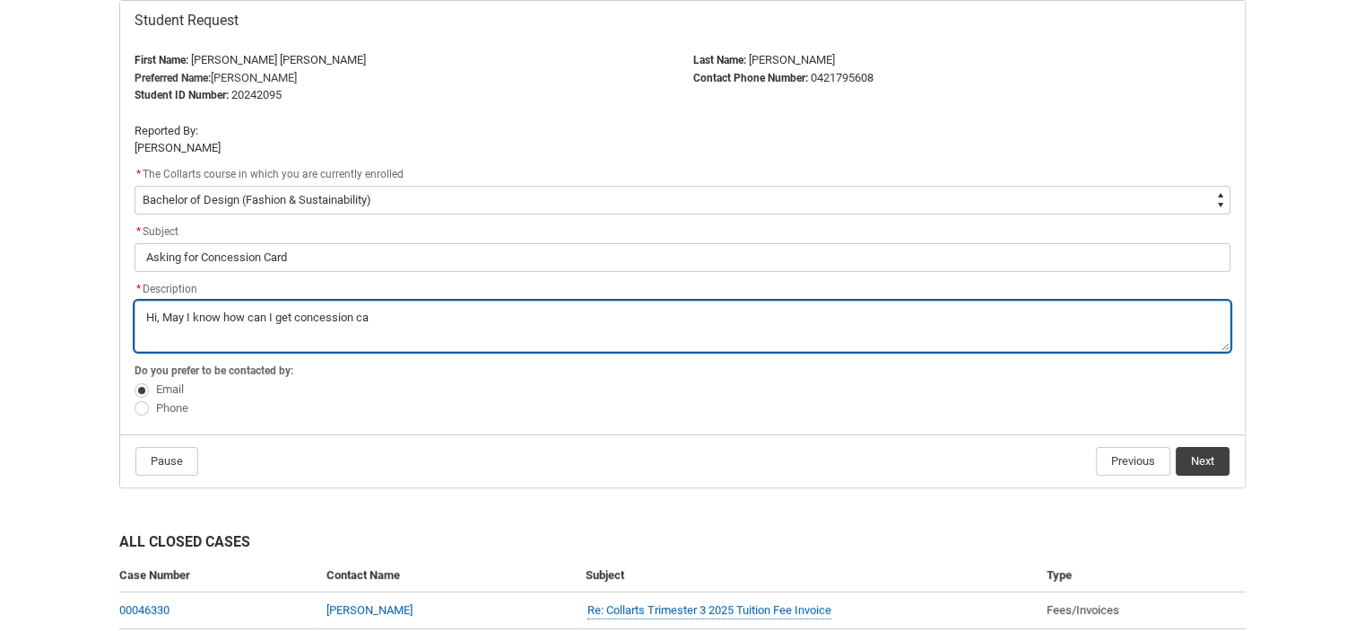
type lightning-textarea "Hi, May I know how can I get concession car"
type textarea "Hi, May I know how can I get concession car"
type lightning-textarea "Hi, May I know how can I get concession card"
type textarea "Hi, May I know how can I get concession card"
type lightning-textarea "Hi, May I know how can I get concession card"
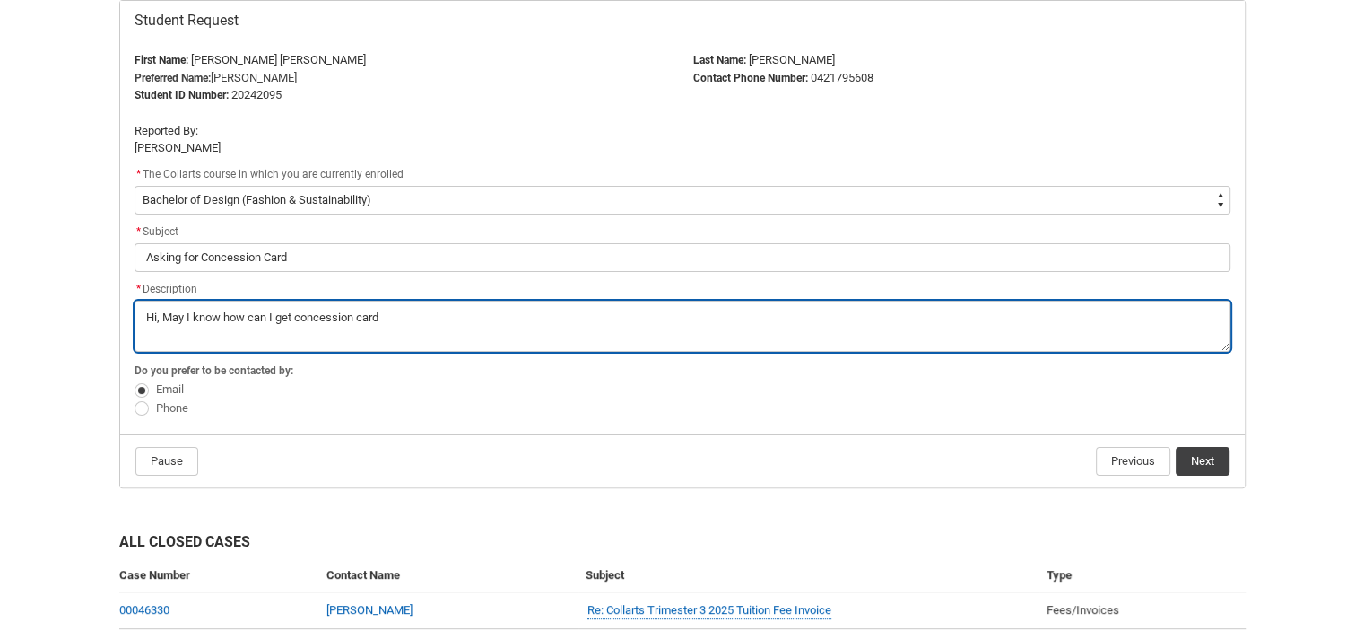
type textarea "Hi, May I know how can I get concession card"
type lightning-textarea "Hi, May I know how can I get concession card a"
type textarea "Hi, May I know how can I get concession card a"
type lightning-textarea "Hi, May I know how can I get concession card as"
type textarea "Hi, May I know how can I get concession card as"
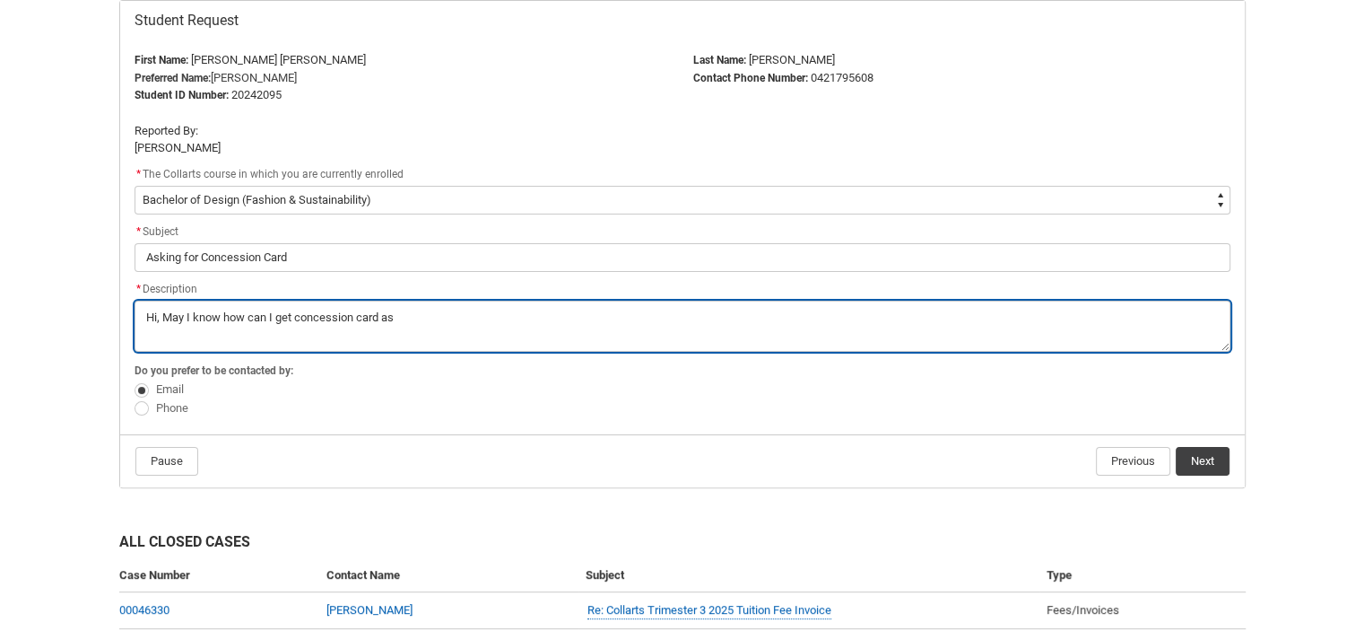
type lightning-textarea "Hi, May I know how can I get concession card as"
type textarea "Hi, May I know how can I get concession card as"
type lightning-textarea "Hi, May I know how can I get concession card as a"
type textarea "Hi, May I know how can I get concession card as a"
type lightning-textarea "Hi, May I know how can I get concession card as a"
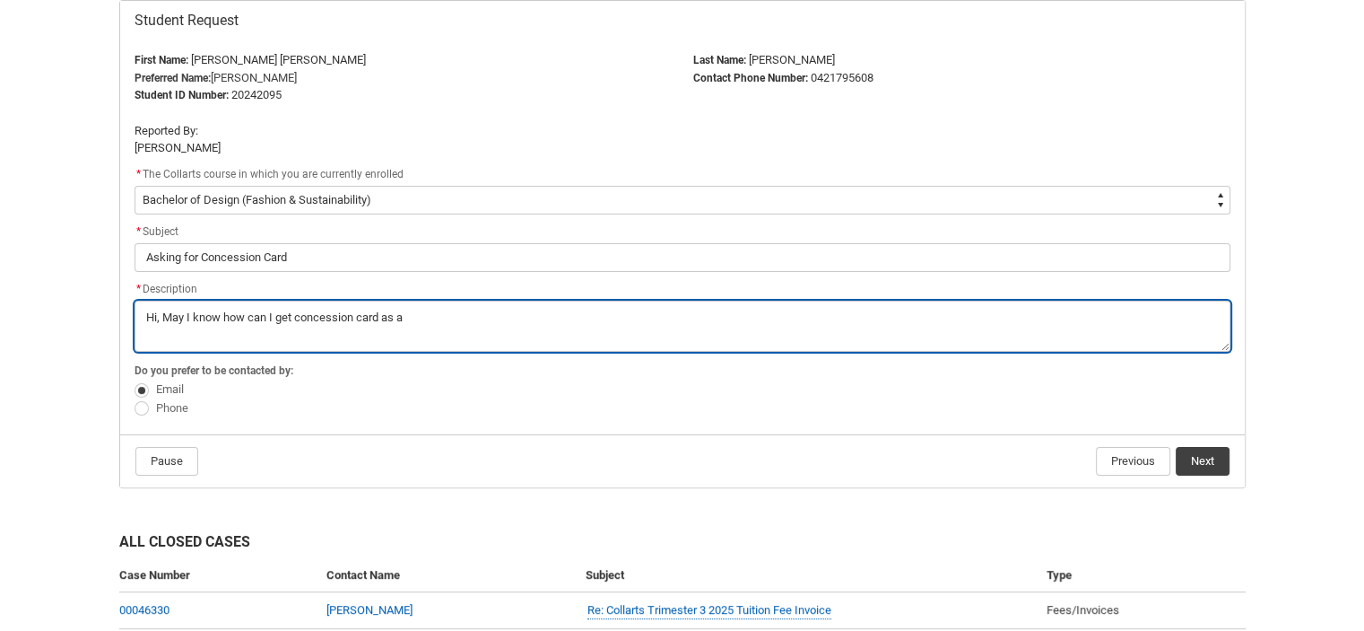
type textarea "Hi, May I know how can I get concession card as a"
type lightning-textarea "Hi, May I know how can I get concession card as a p"
type textarea "Hi, May I know how can I get concession card as a p"
type lightning-textarea "Hi, May I know how can I get concession card as a pr"
type textarea "Hi, May I know how can I get concession card as a pr"
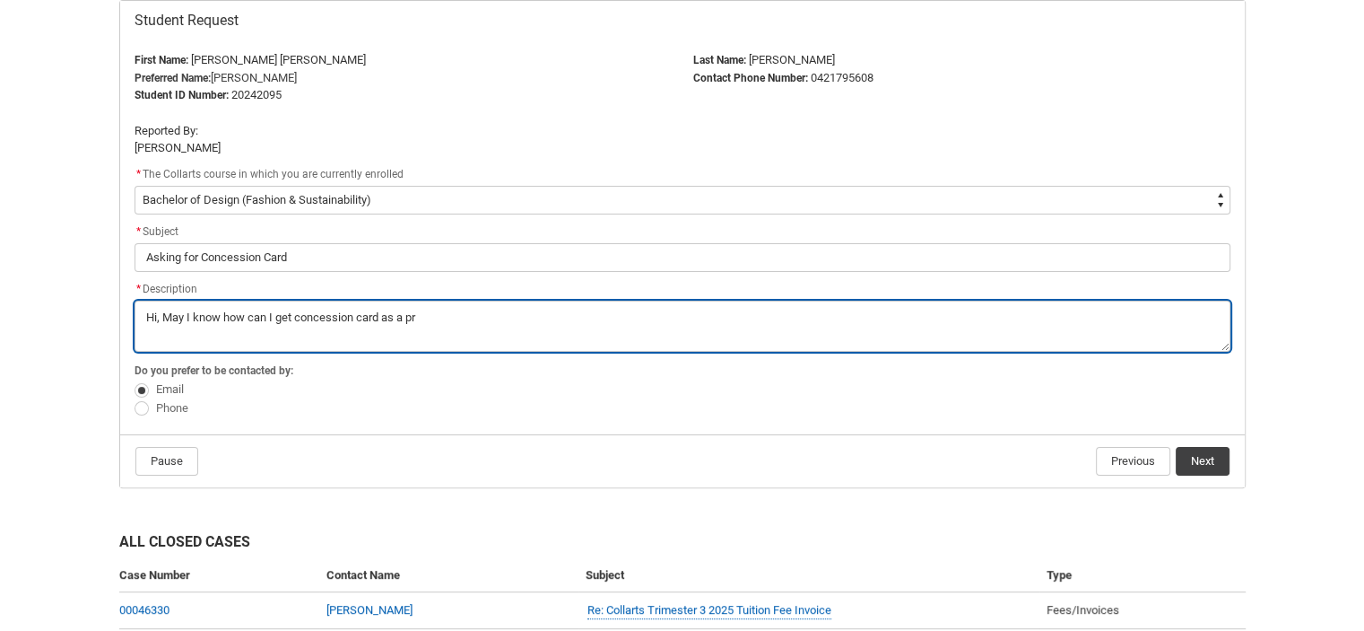
type lightning-textarea "Hi, May I know how can I get concession card as a pro"
type textarea "Hi, May I know how can I get concession card as a pro"
type lightning-textarea "Hi, May I know how can I get concession card as a proo"
type textarea "Hi, May I know how can I get concession card as a proo"
type lightning-textarea "Hi, May I know how can I get concession card as a proof"
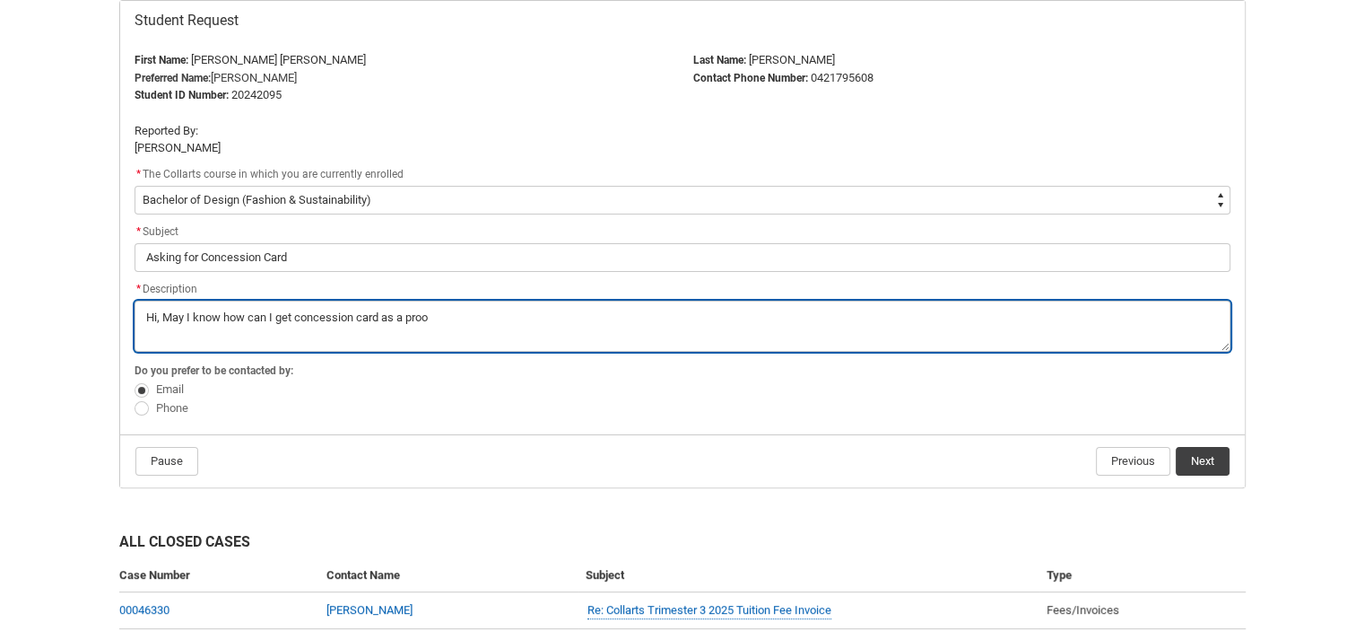
type textarea "Hi, May I know how can I get concession card as a proof"
type lightning-textarea "Hi, May I know how can I get concession card as a proof"
type textarea "Hi, May I know how can I get concession card as a proof"
type lightning-textarea "Hi, May I know how can I get concession card as a proof"
type textarea "Hi, May I know how can I get concession card as a proof"
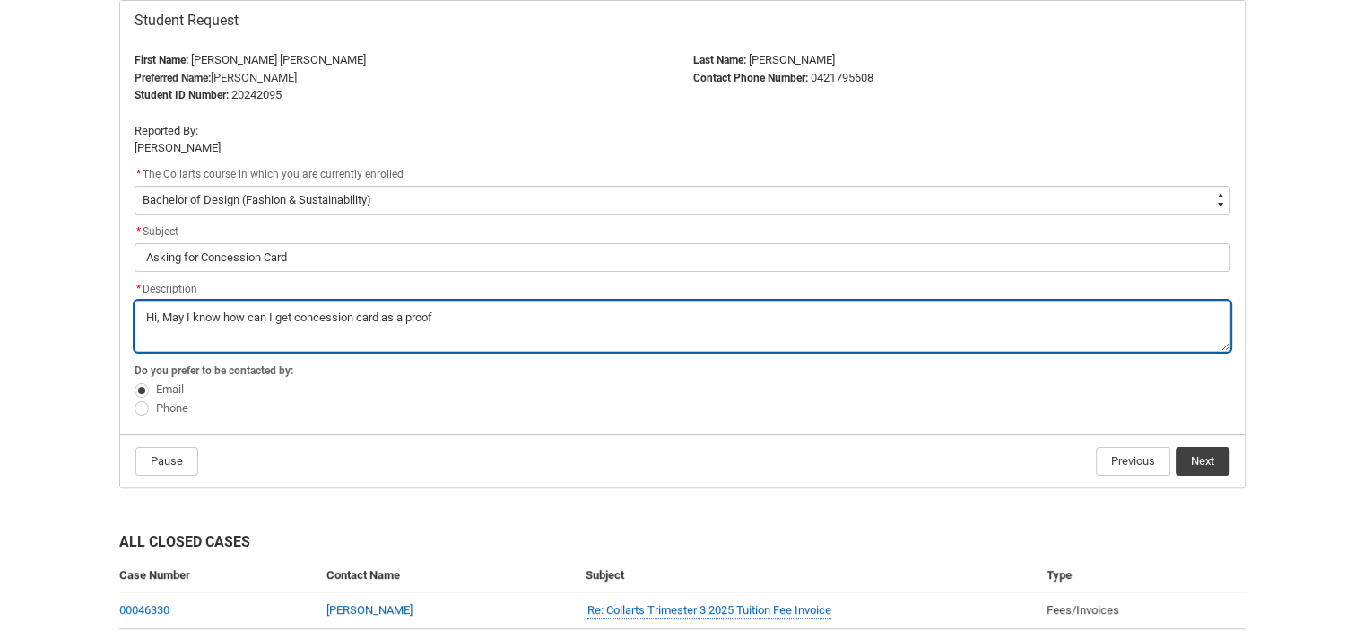
type lightning-textarea "Hi, May I know how can I get concession card as a proo"
type textarea "Hi, May I know how can I get concession card as a proo"
type lightning-textarea "Hi, May I know how can I get concession card as a pro"
type textarea "Hi, May I know how can I get concession card as a pro"
type lightning-textarea "Hi, May I know how can I get concession card as a pr"
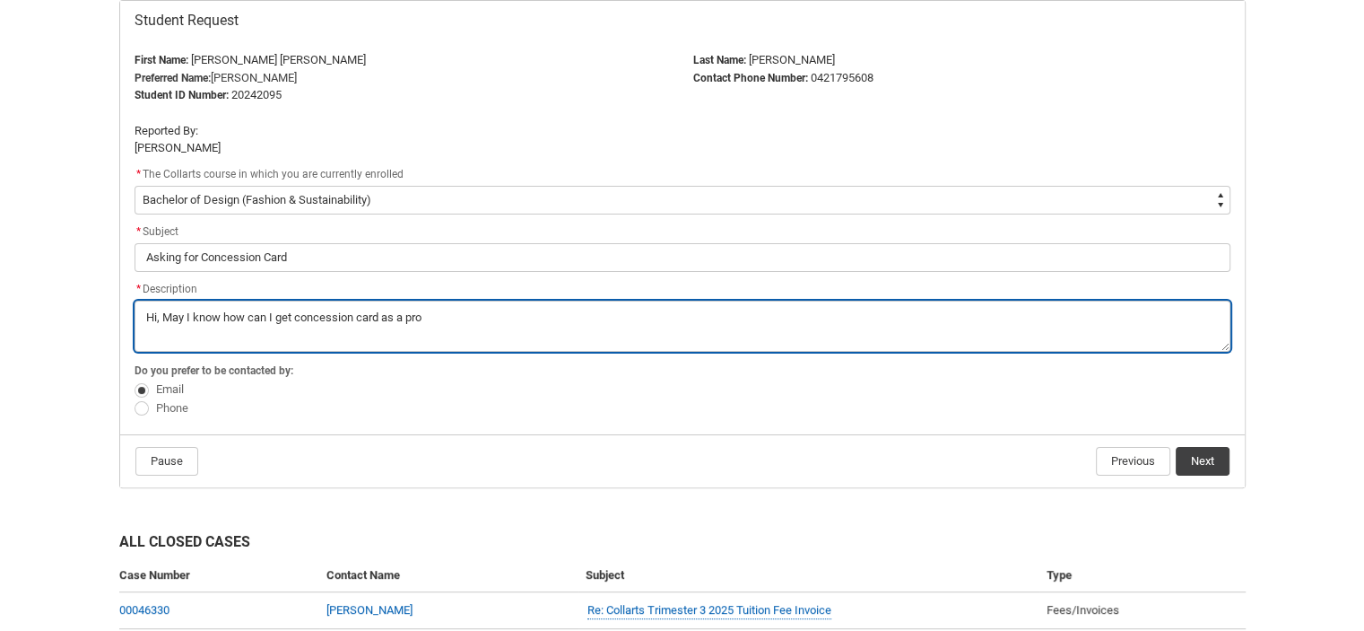
type textarea "Hi, May I know how can I get concession card as a pr"
type lightning-textarea "Hi, May I know how can I get concession card as a p"
type textarea "Hi, May I know how can I get concession card as a p"
type lightning-textarea "Hi, May I know how can I get concession card as a"
type textarea "Hi, May I know how can I get concession card as a"
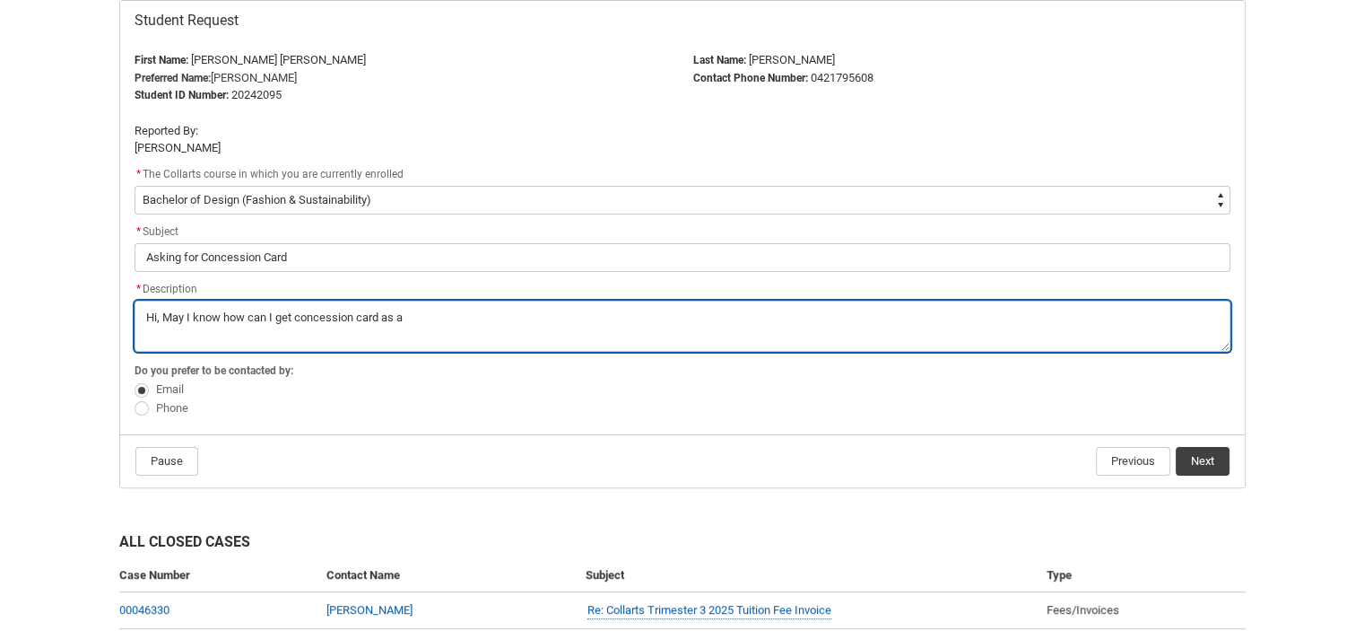
type lightning-textarea "Hi, May I know how can I get concession card as a"
type textarea "Hi, May I know how can I get concession card as a"
type lightning-textarea "Hi, May I know how can I get concession card as"
type textarea "Hi, May I know how can I get concession card as"
type lightning-textarea "Hi, May I know how can I get concession card as"
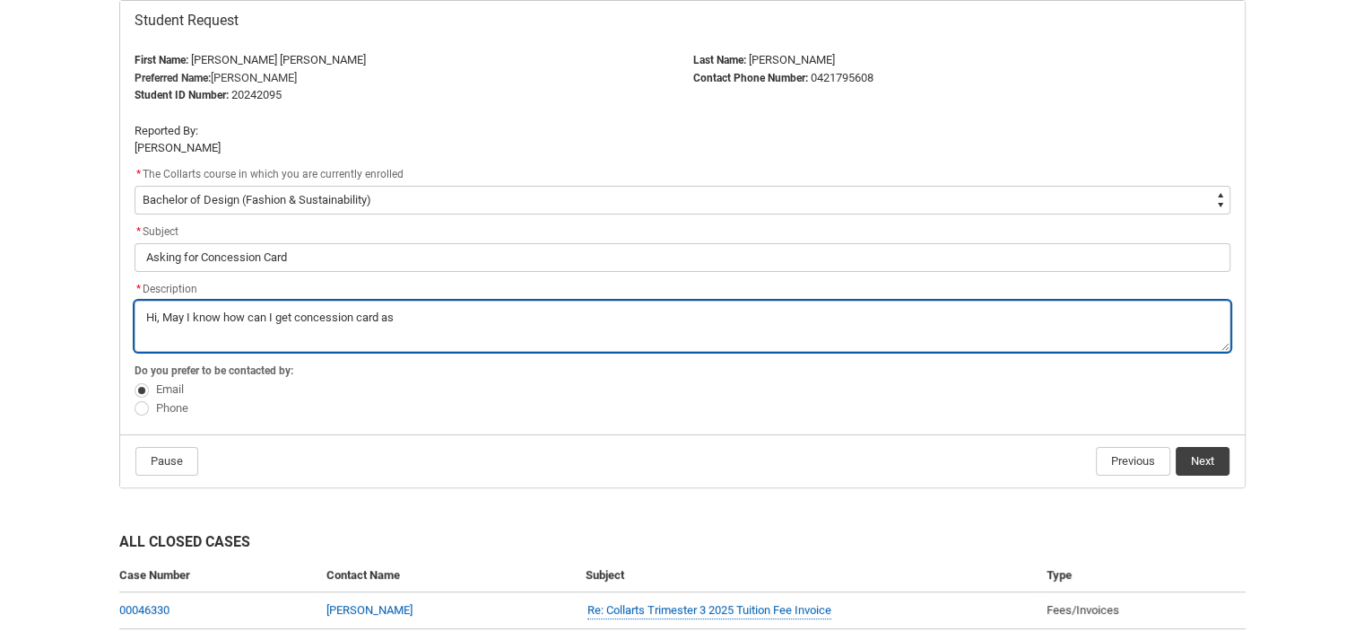
type textarea "Hi, May I know how can I get concession card as"
type lightning-textarea "Hi, May I know how can I get concession card a"
type textarea "Hi, May I know how can I get concession card a"
type lightning-textarea "Hi, May I know how can I get concession card"
type textarea "Hi, May I know how can I get concession card"
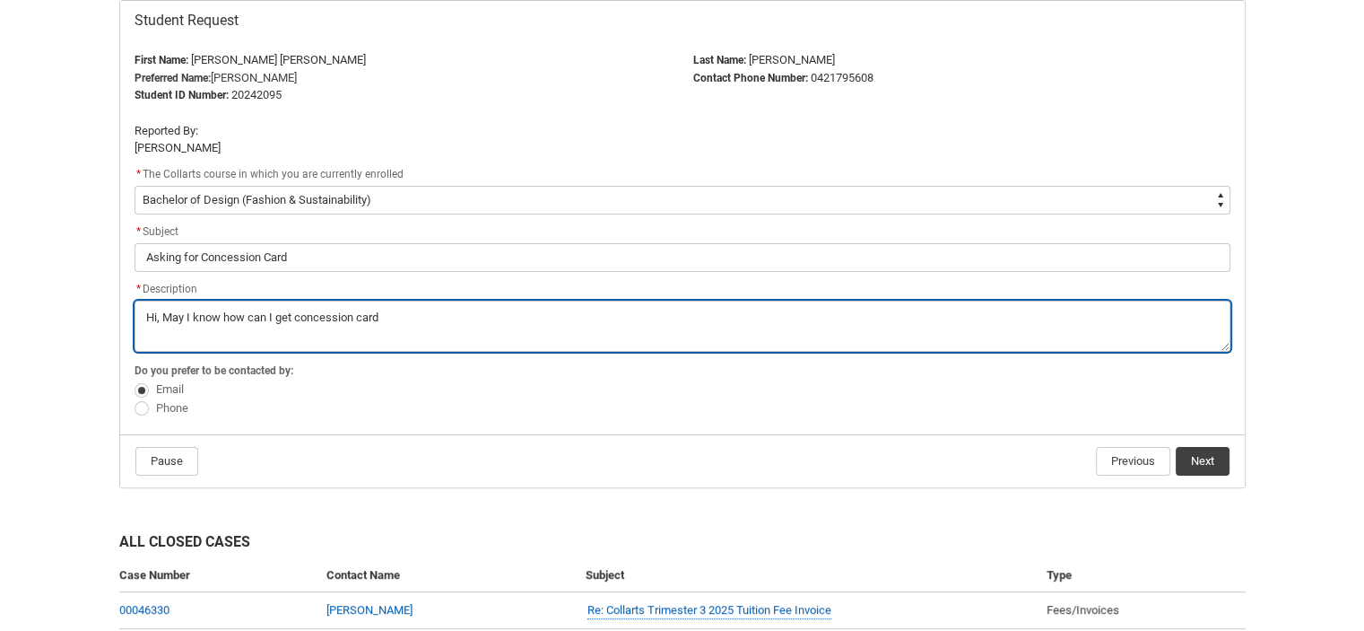
type lightning-textarea "Hi, May I know how can I get concession card f"
type textarea "Hi, May I know how can I get concession card f"
type lightning-textarea "Hi, May I know how can I get concession card fo"
type textarea "Hi, May I know how can I get concession card fo"
type lightning-textarea "Hi, May I know how can I get concession card for"
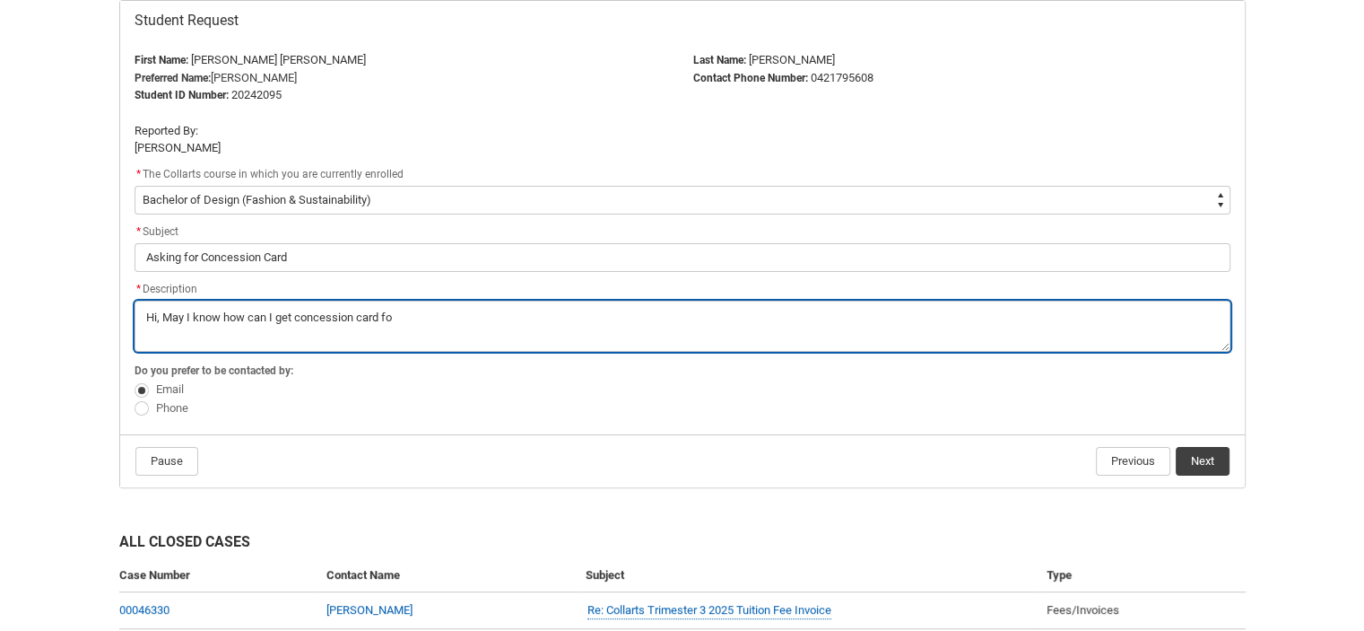
type textarea "Hi, May I know how can I get concession card for"
type lightning-textarea "Hi, May I know how can I get concession card for"
type textarea "Hi, May I know how can I get concession card for"
type lightning-textarea "Hi, May I know how can I get concession card for a"
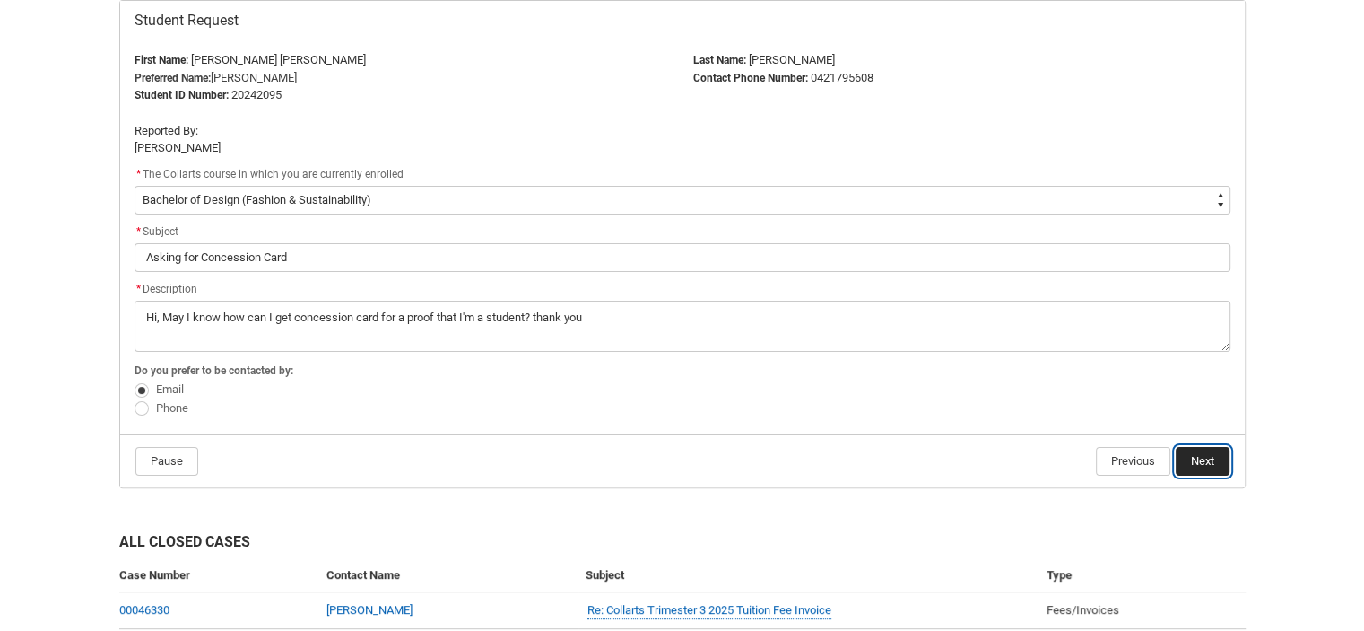
click at [1219, 462] on button "Next" at bounding box center [1203, 461] width 54 height 29
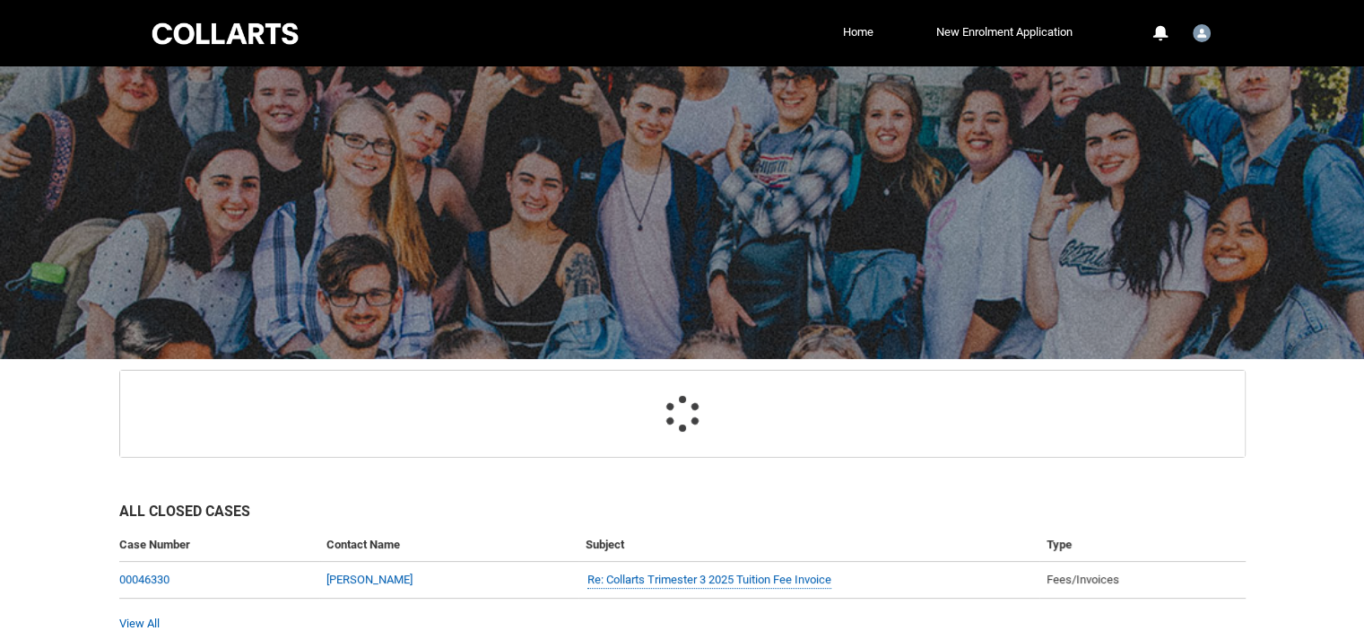
scroll to position [135, 0]
